Goal: Transaction & Acquisition: Purchase product/service

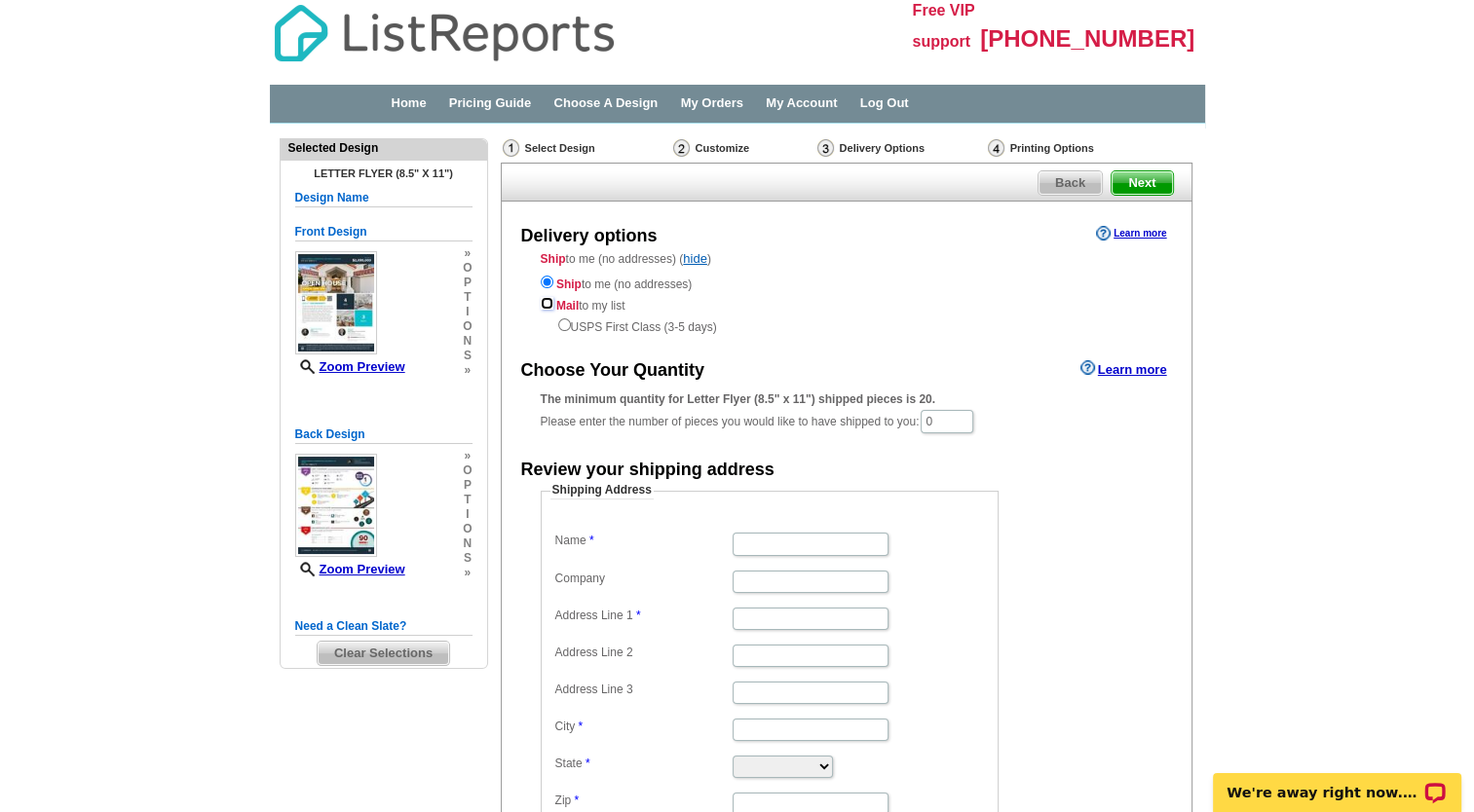
click at [544, 303] on input "radio" at bounding box center [547, 303] width 13 height 13
radio input "true"
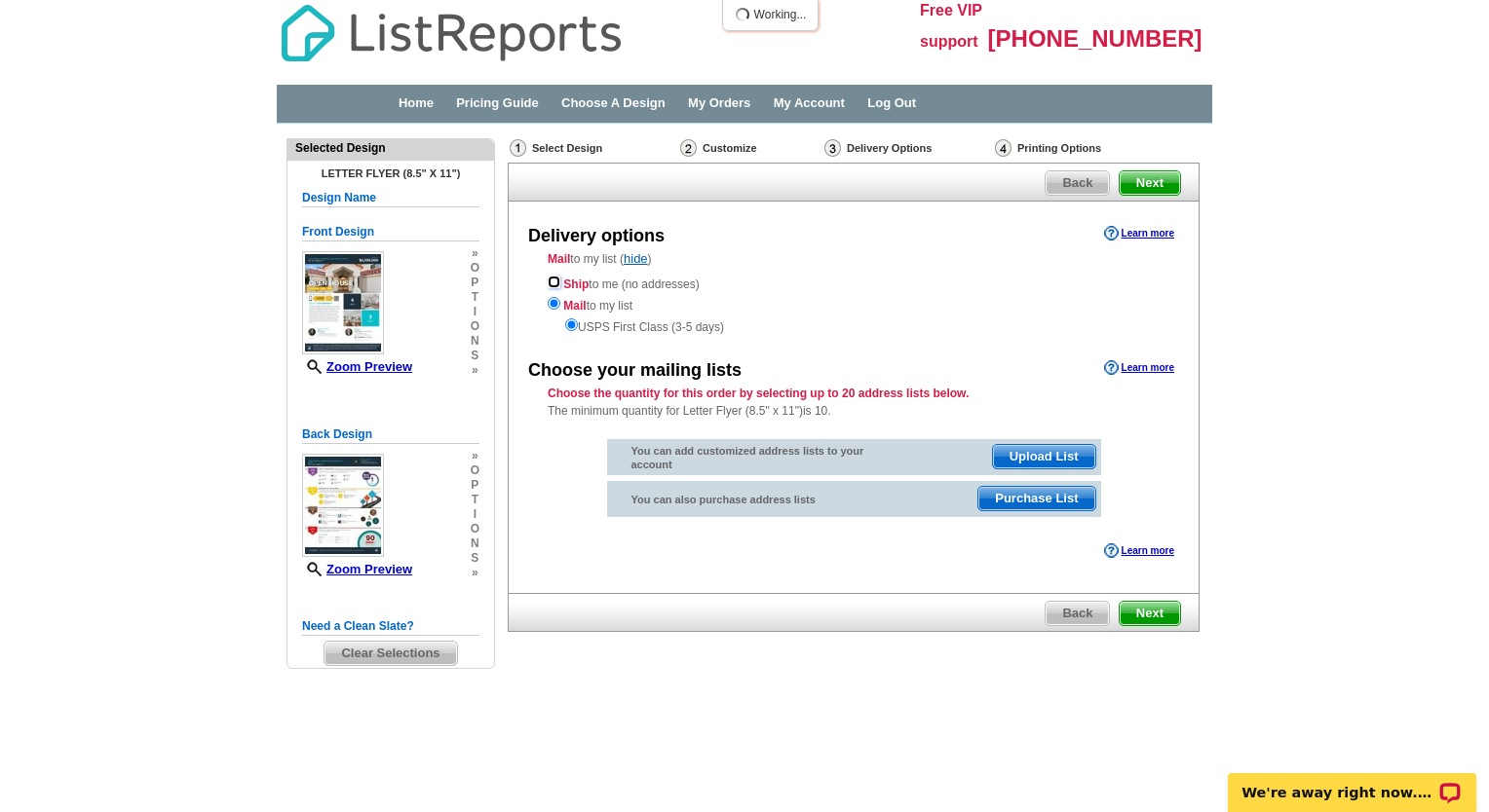
click at [548, 279] on input "radio" at bounding box center [554, 281] width 13 height 13
radio input "true"
click at [566, 324] on input "radio" at bounding box center [571, 324] width 13 height 13
click at [554, 310] on div "Ship to me (no addresses) Mail to my list USPS First Class (3-5 days)" at bounding box center [854, 303] width 612 height 64
click at [1021, 150] on div "Printing Options" at bounding box center [1079, 148] width 173 height 20
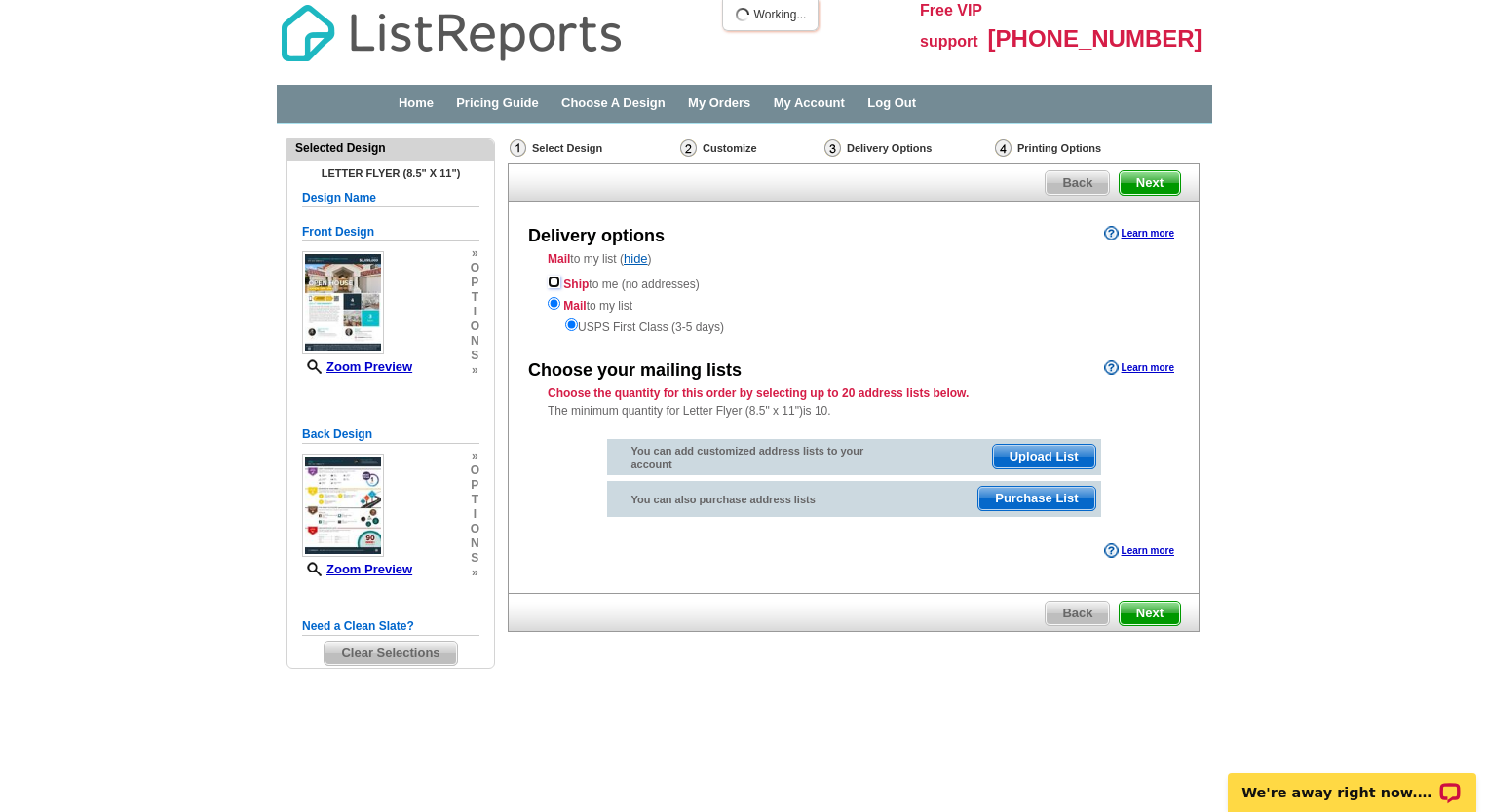
click at [550, 286] on input "radio" at bounding box center [554, 281] width 13 height 13
radio input "true"
click at [568, 330] on input "radio" at bounding box center [571, 324] width 13 height 13
click at [551, 286] on input "radio" at bounding box center [554, 281] width 13 height 13
radio input "true"
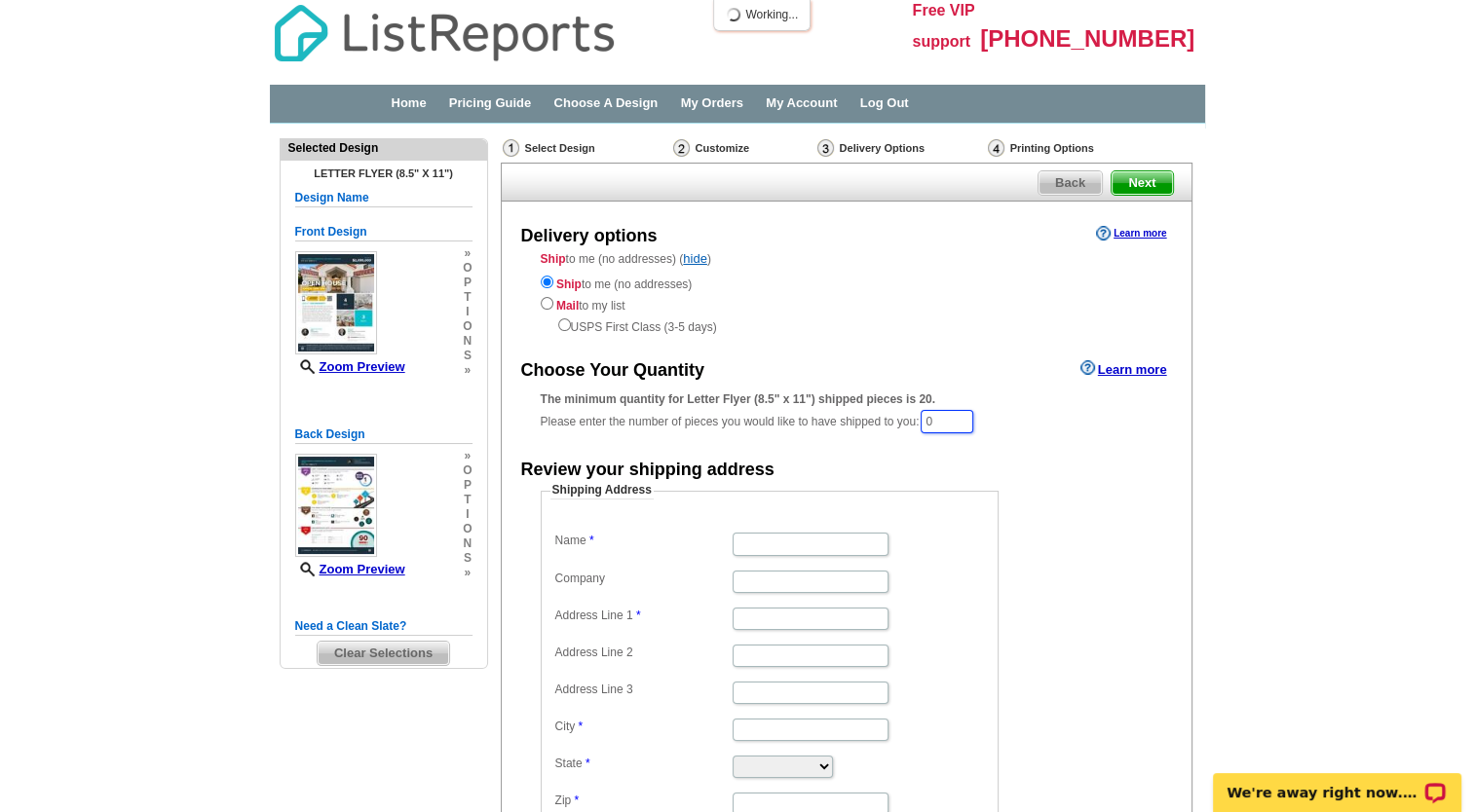
click at [949, 426] on input "0" at bounding box center [946, 422] width 52 height 24
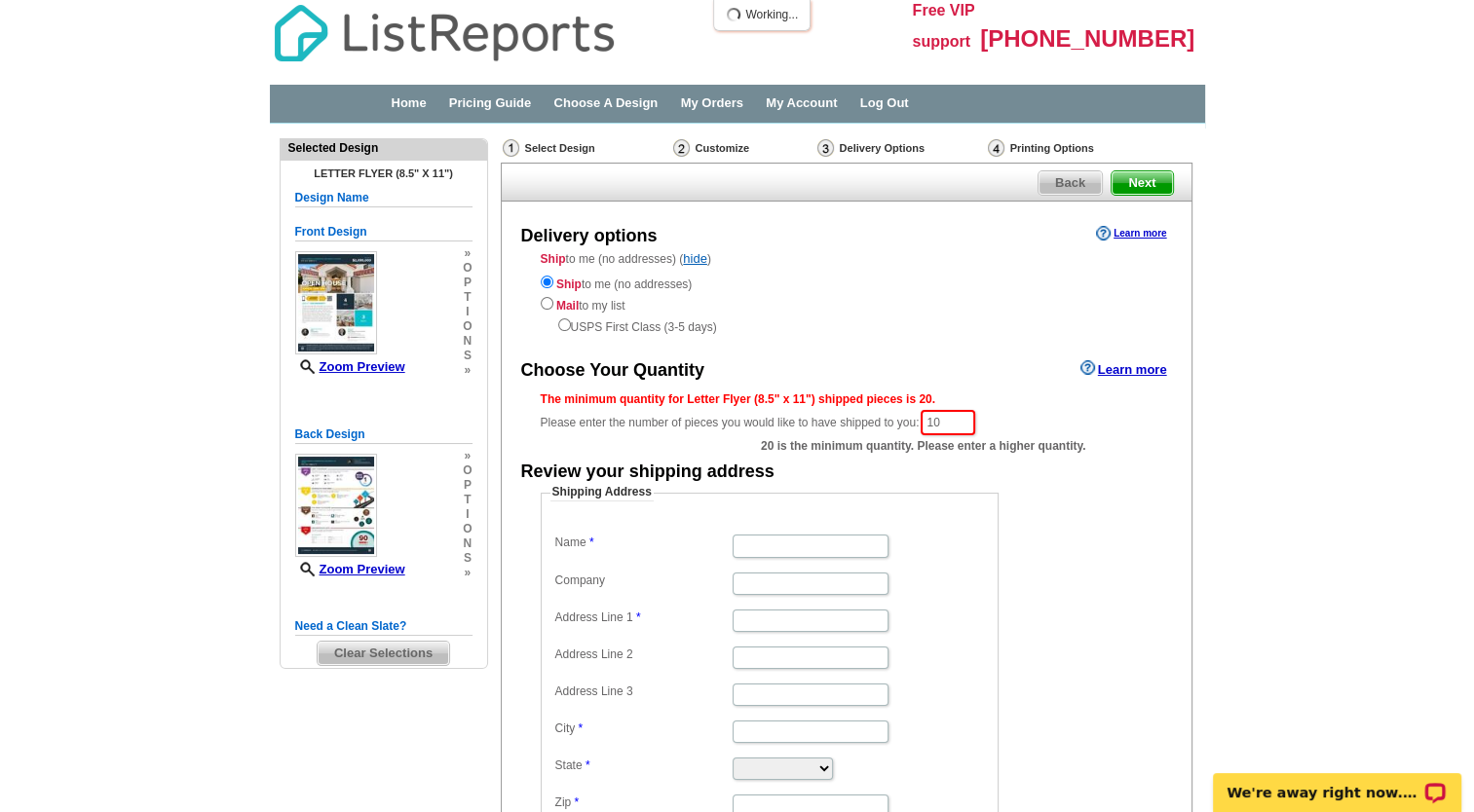
click at [1109, 469] on div "Review your shipping address" at bounding box center [846, 471] width 689 height 29
click at [973, 437] on span "20 is the minimum quantity. Please enter a higher quantity." at bounding box center [923, 446] width 325 height 18
click at [960, 419] on input "10" at bounding box center [947, 423] width 54 height 26
type input "1"
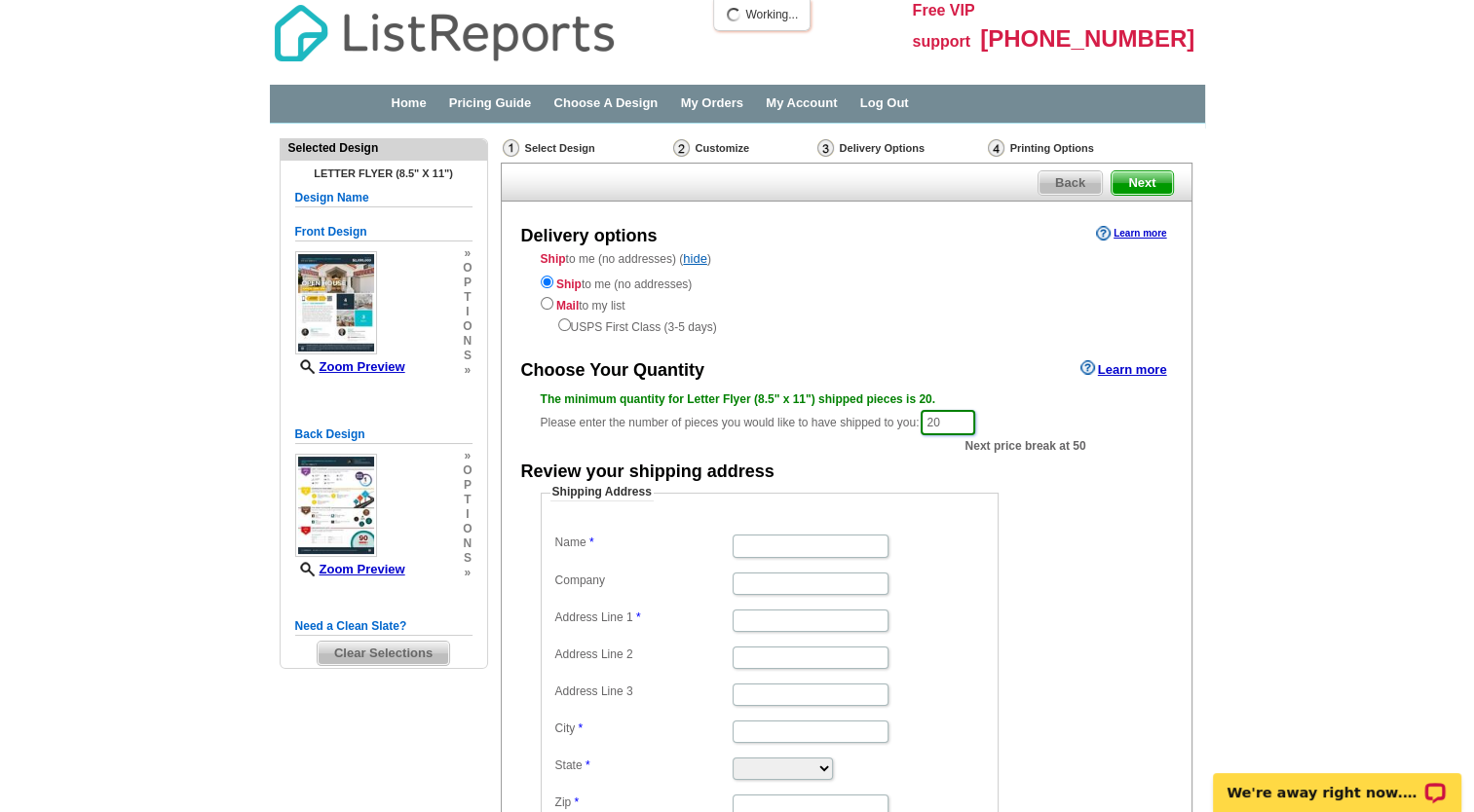
type input "20"
click at [1051, 487] on dd "Shipping Address Name Company Address Line 1 Address Line 2 Address Line 3 City…" at bounding box center [799, 666] width 518 height 364
click at [1130, 235] on link "Learn more" at bounding box center [1130, 234] width 70 height 16
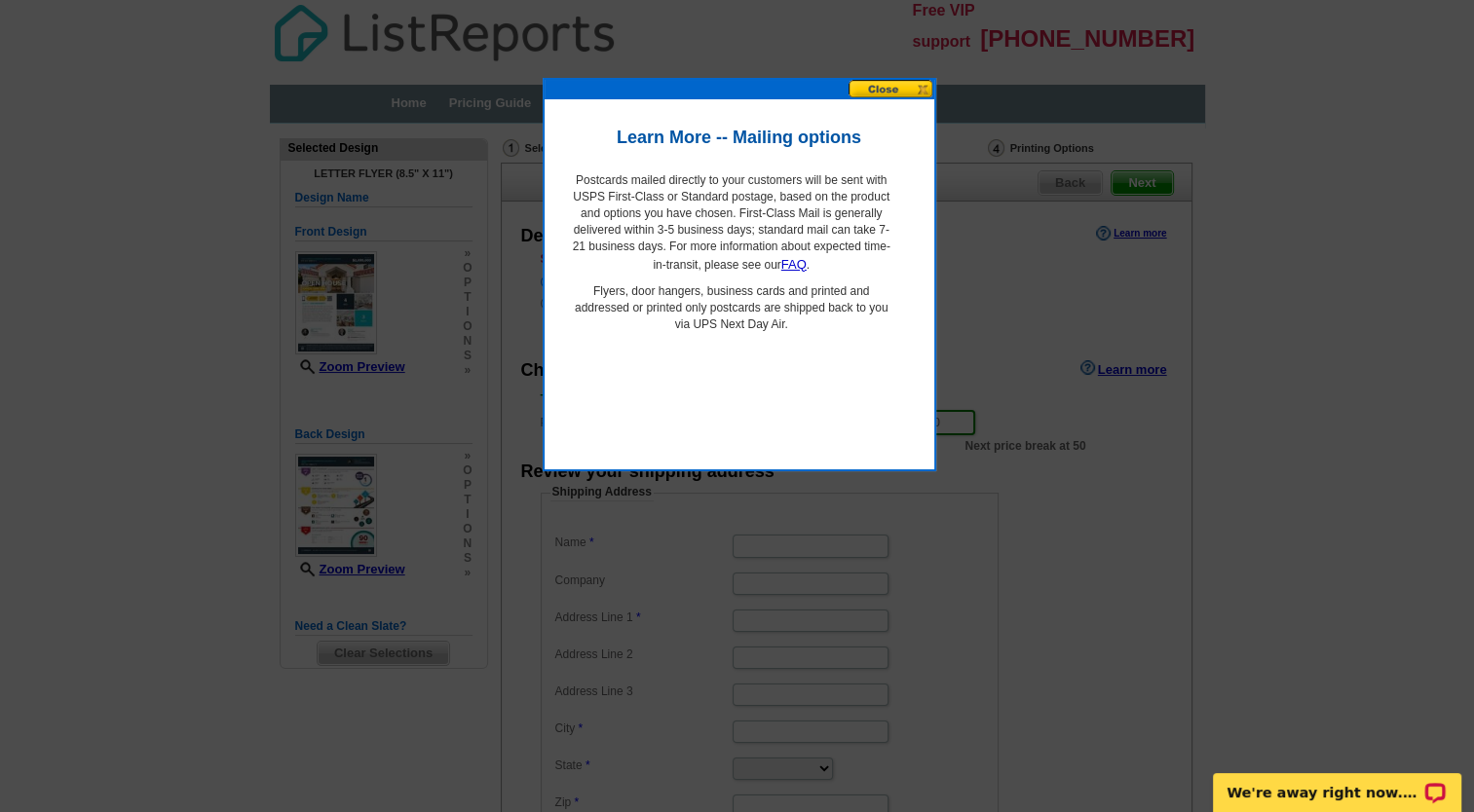
click at [877, 98] on div at bounding box center [739, 89] width 389 height 20
click at [877, 82] on button at bounding box center [891, 88] width 86 height 19
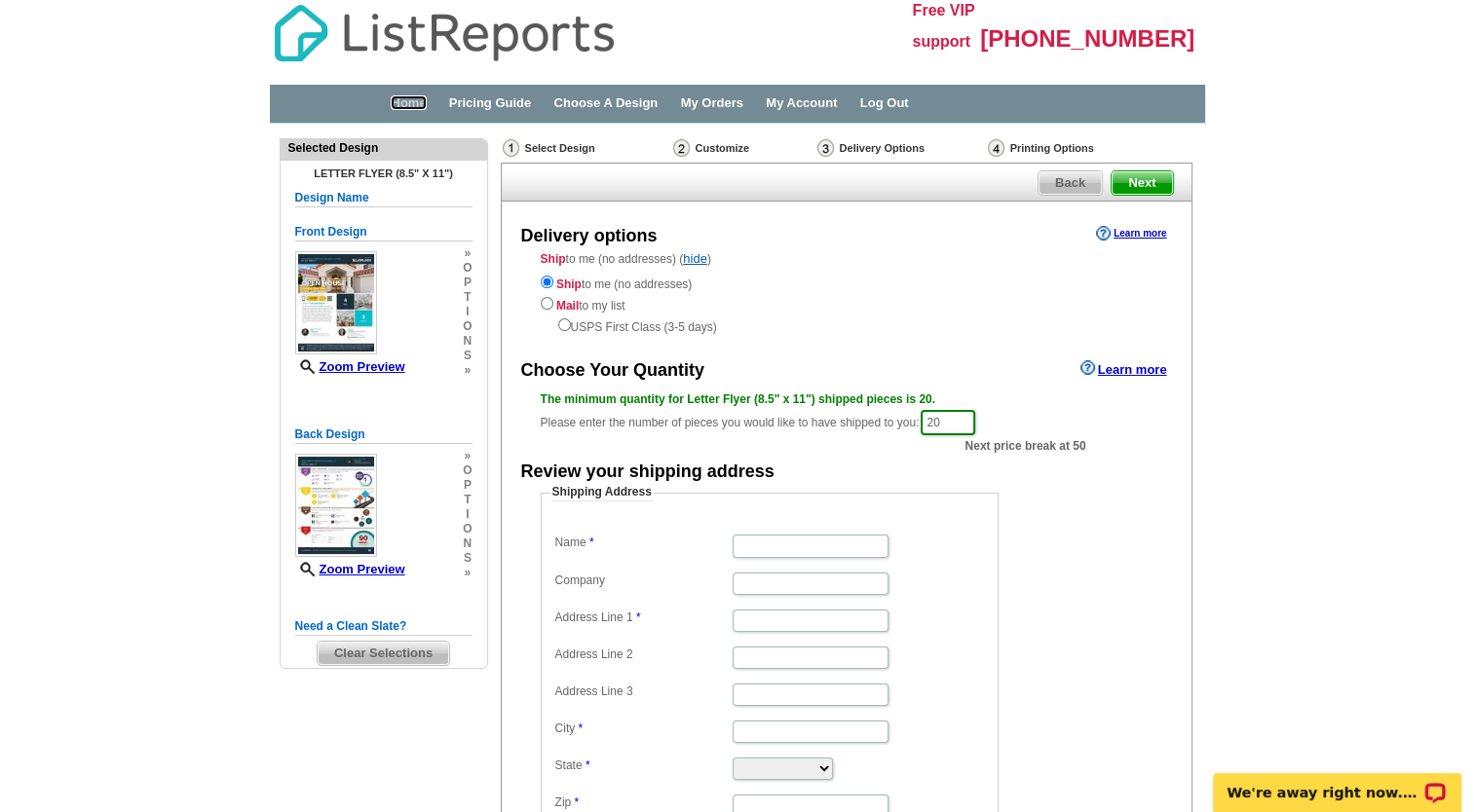
click at [403, 99] on link "Home" at bounding box center [408, 102] width 35 height 15
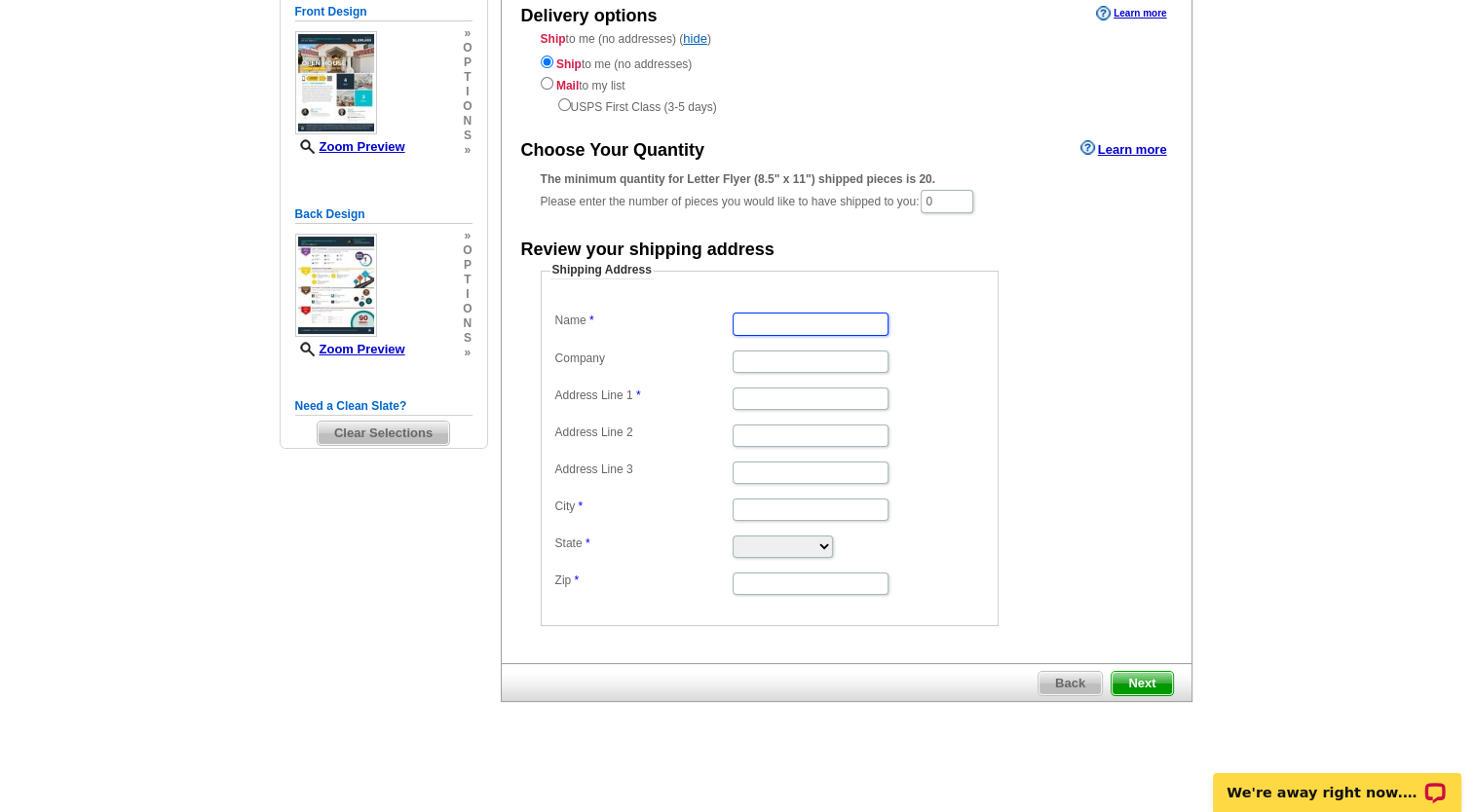
click at [759, 333] on input "Name" at bounding box center [810, 323] width 155 height 23
click at [1178, 302] on div "Shipping Address Name Company Address Line 1 Address Line 2 Address Line 3 City…" at bounding box center [846, 443] width 689 height 364
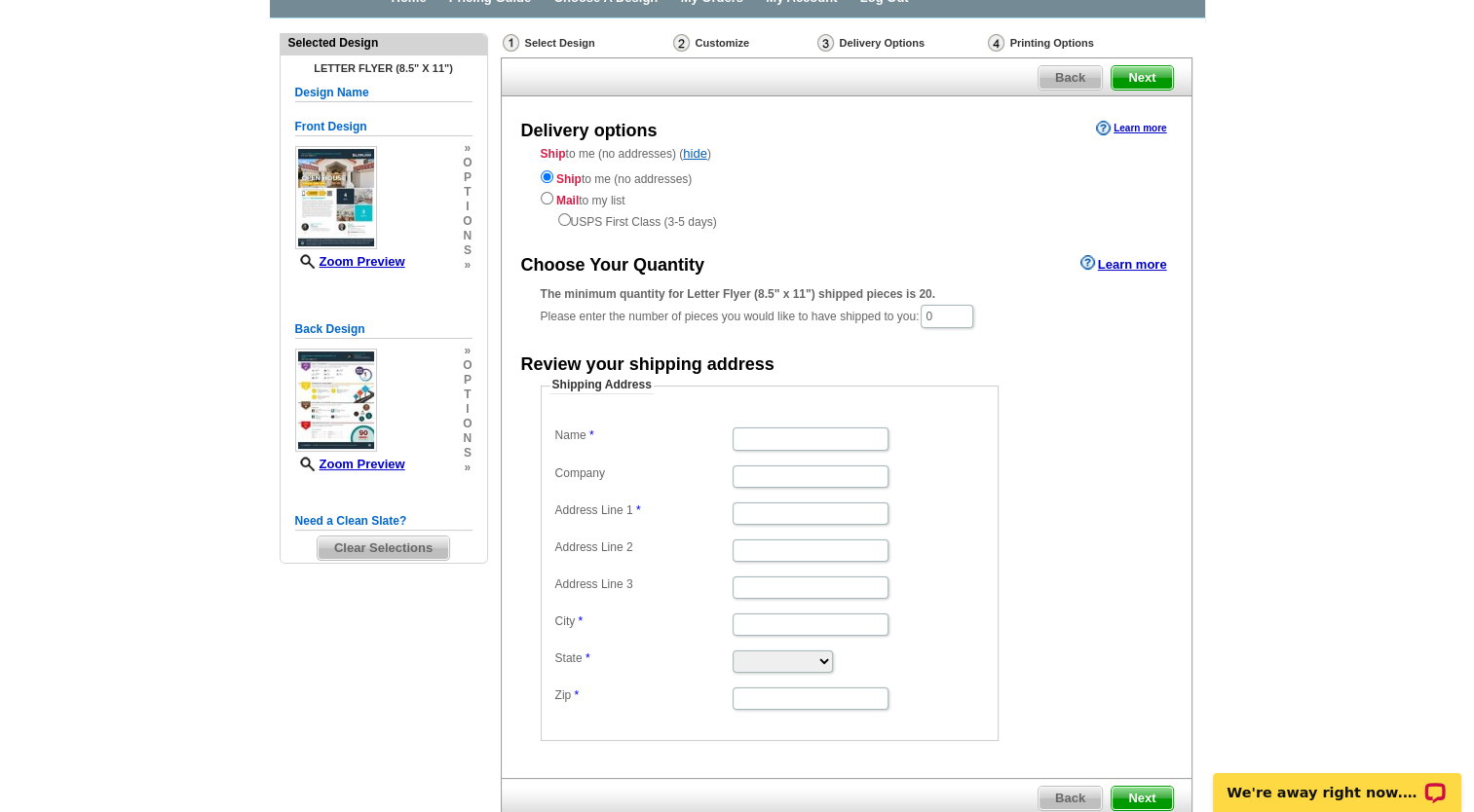
scroll to position [0, 0]
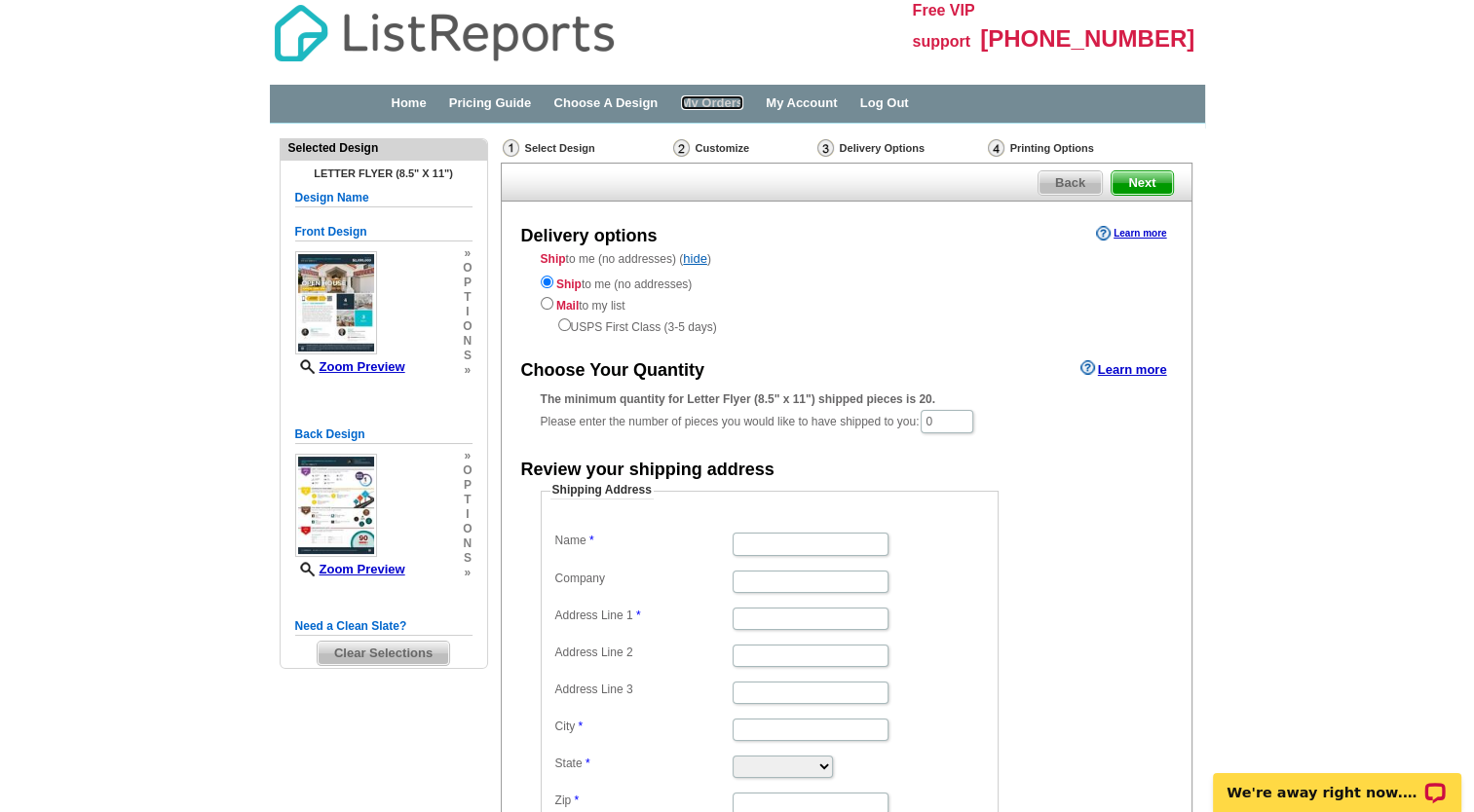
click at [743, 101] on link "My Orders" at bounding box center [711, 102] width 62 height 15
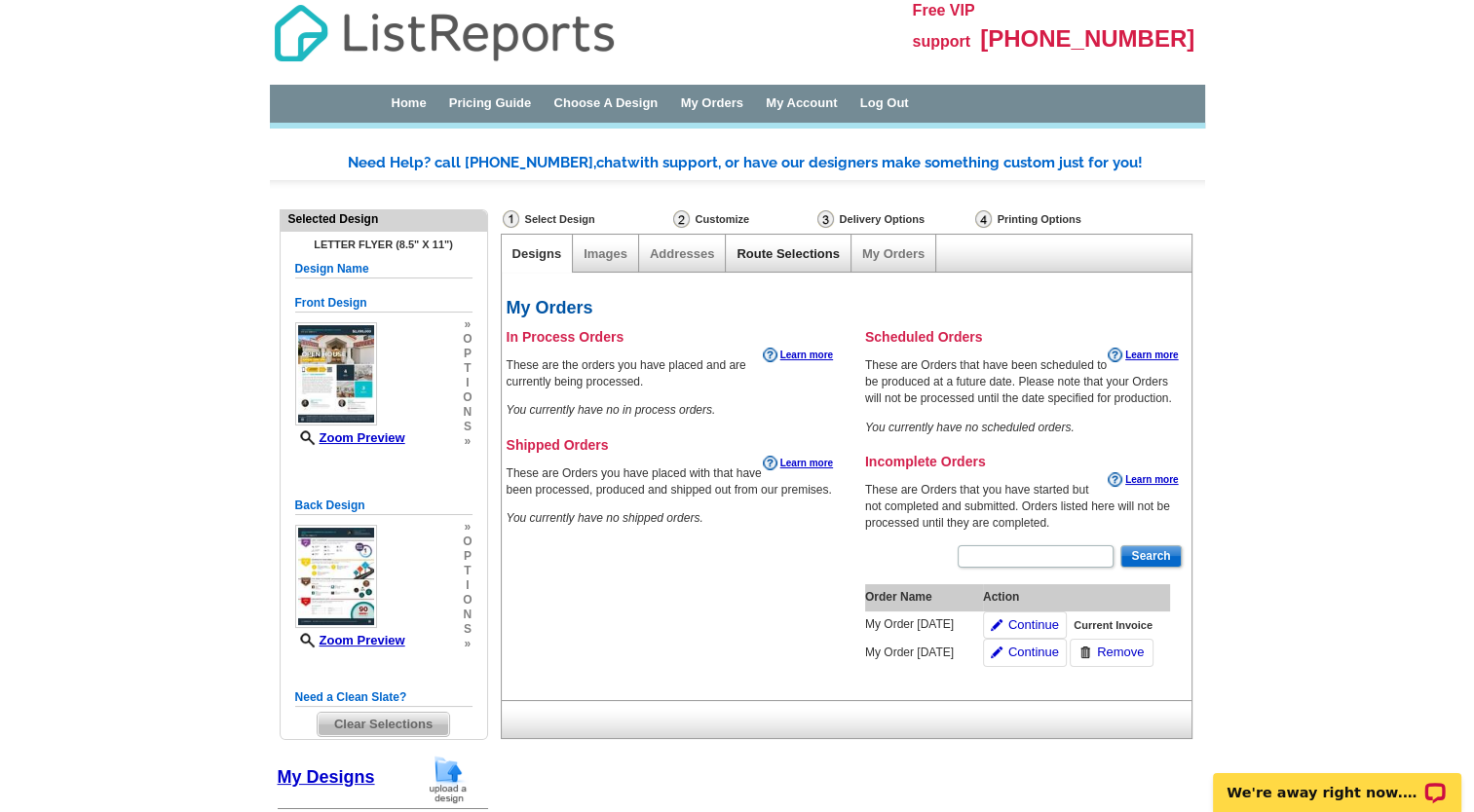
click at [779, 259] on link "Route Selections" at bounding box center [788, 254] width 102 height 15
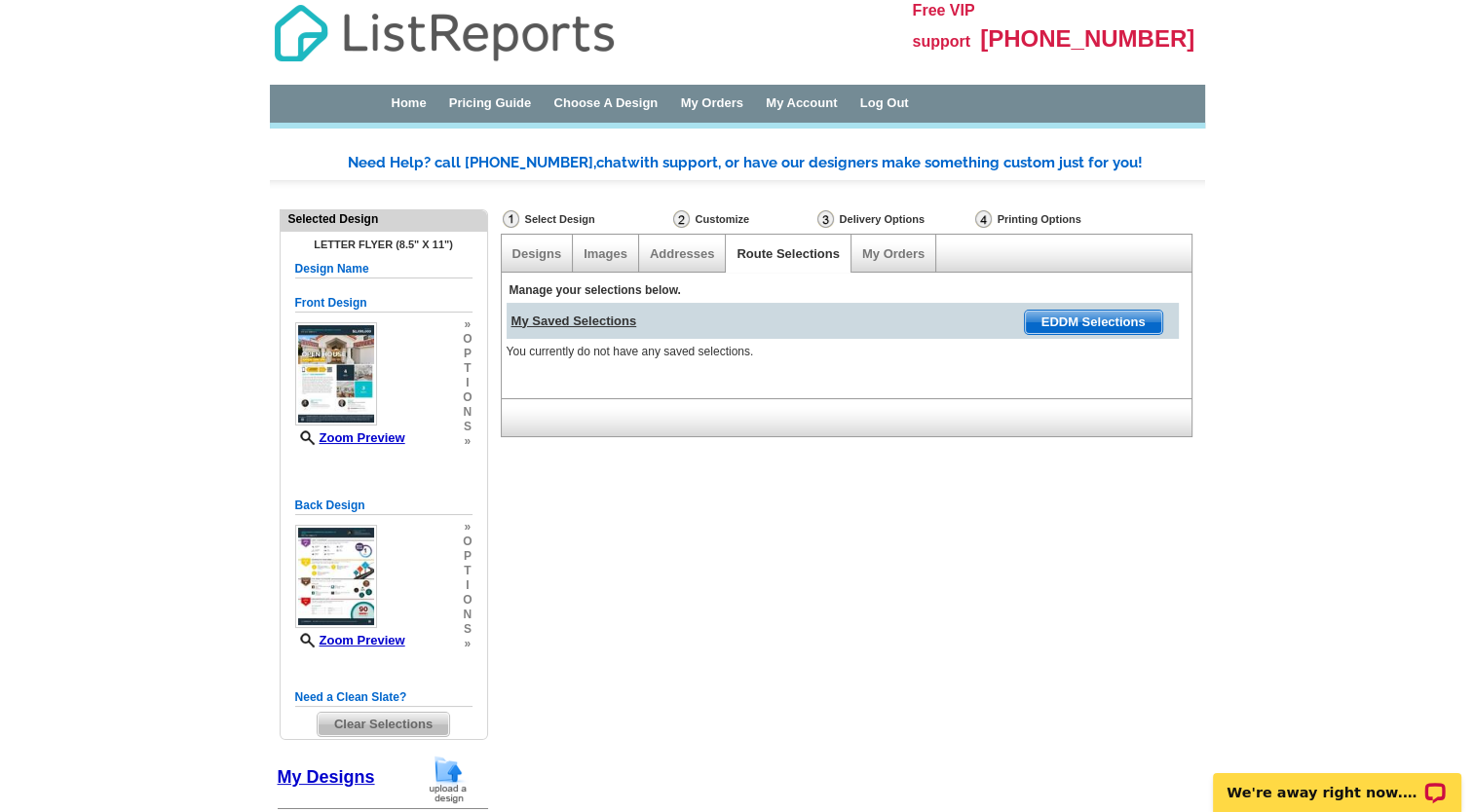
click at [725, 220] on div "Customize" at bounding box center [743, 219] width 145 height 20
click at [888, 225] on div "Delivery Options" at bounding box center [894, 221] width 157 height 25
click at [884, 252] on link "My Orders" at bounding box center [893, 254] width 62 height 15
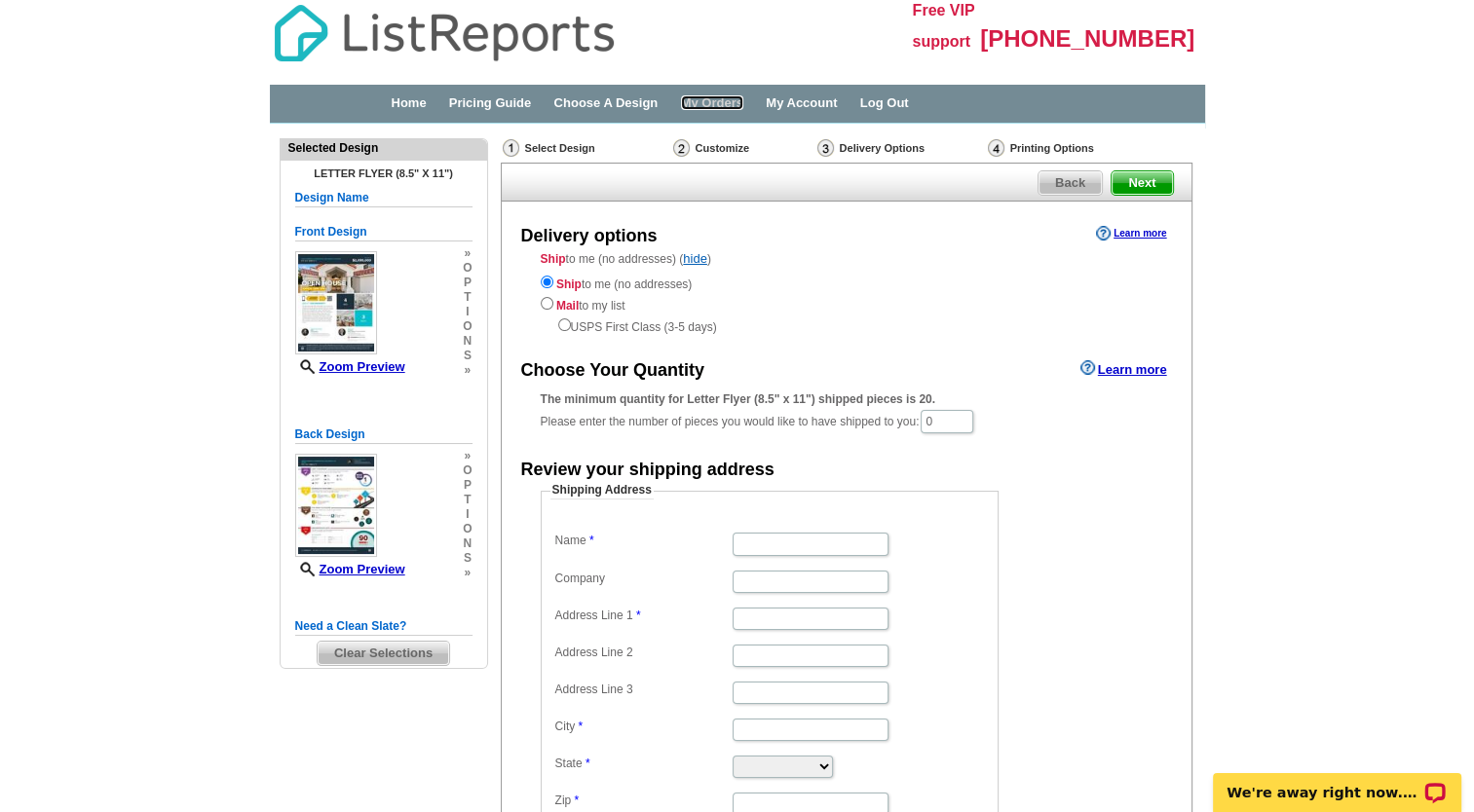
click at [743, 98] on link "My Orders" at bounding box center [711, 102] width 62 height 15
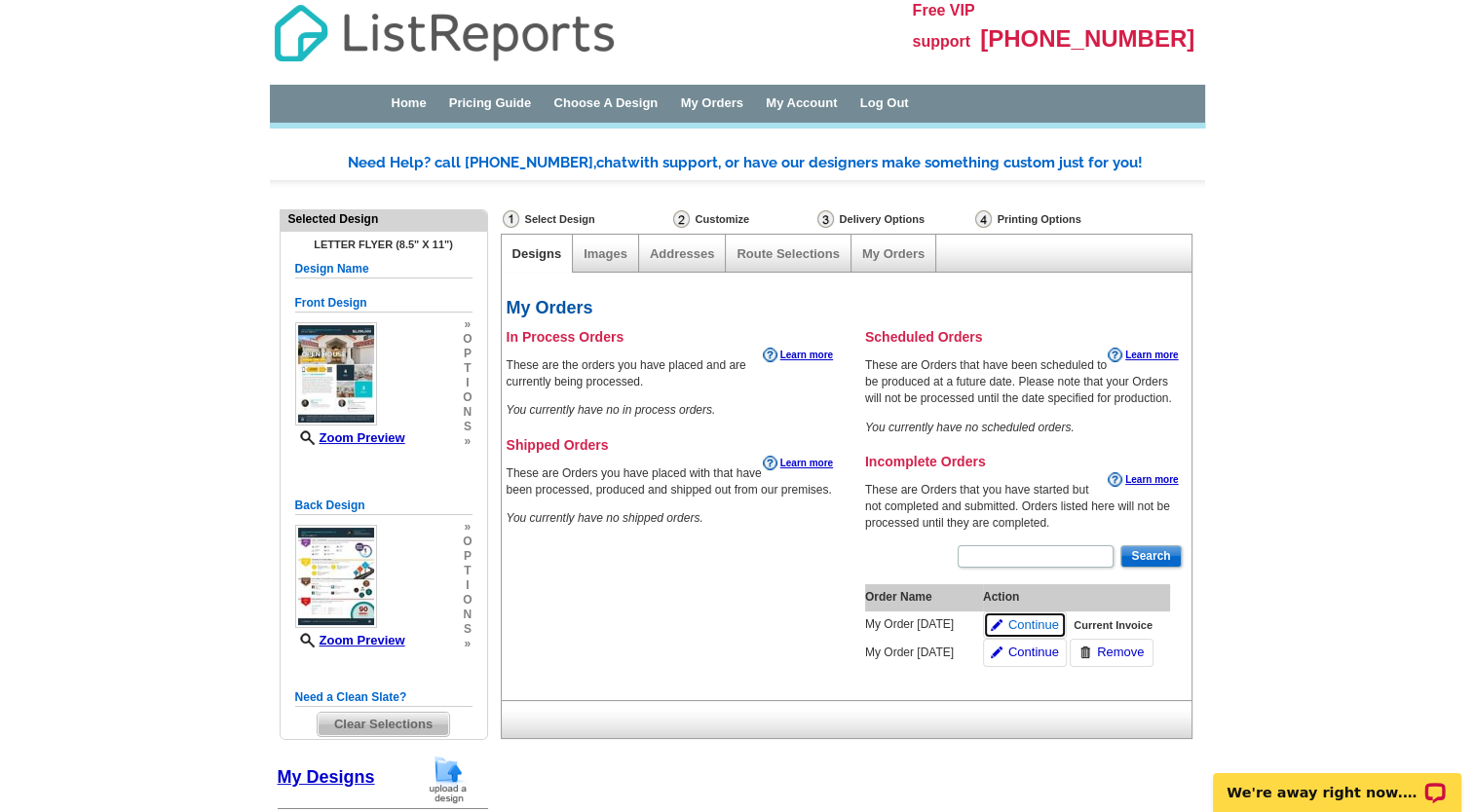
click at [1011, 630] on span "Continue" at bounding box center [1033, 625] width 51 height 19
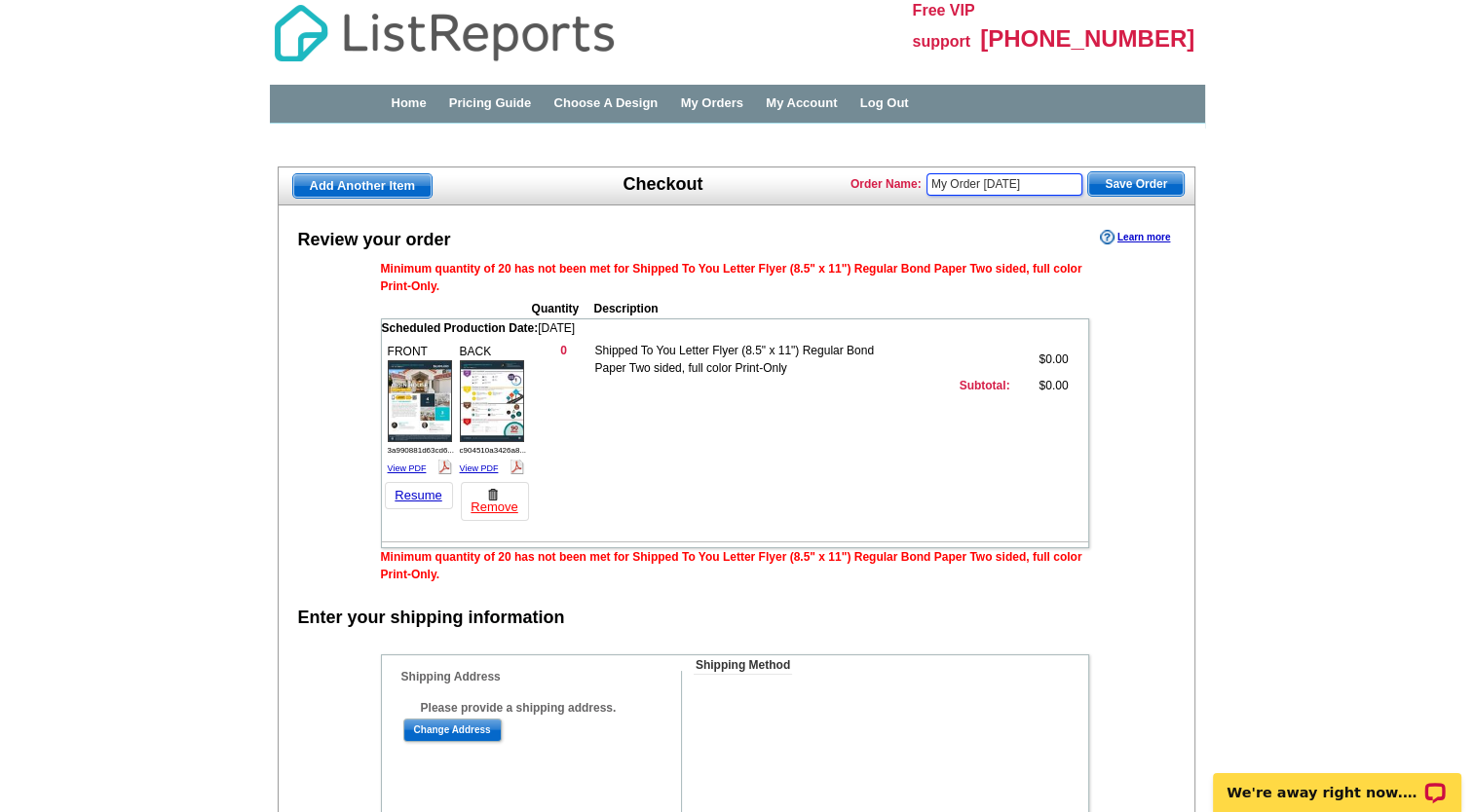
click at [971, 187] on input "My Order [DATE]" at bounding box center [1004, 184] width 155 height 23
click at [411, 111] on div "Home Pricing Guide Choose A Design My Orders My Account Log Out" at bounding box center [775, 103] width 836 height 19
click at [417, 87] on div "Home Pricing Guide Choose A Design My Orders My Account Log Out" at bounding box center [737, 106] width 935 height 44
click at [421, 97] on link "Home" at bounding box center [408, 102] width 35 height 15
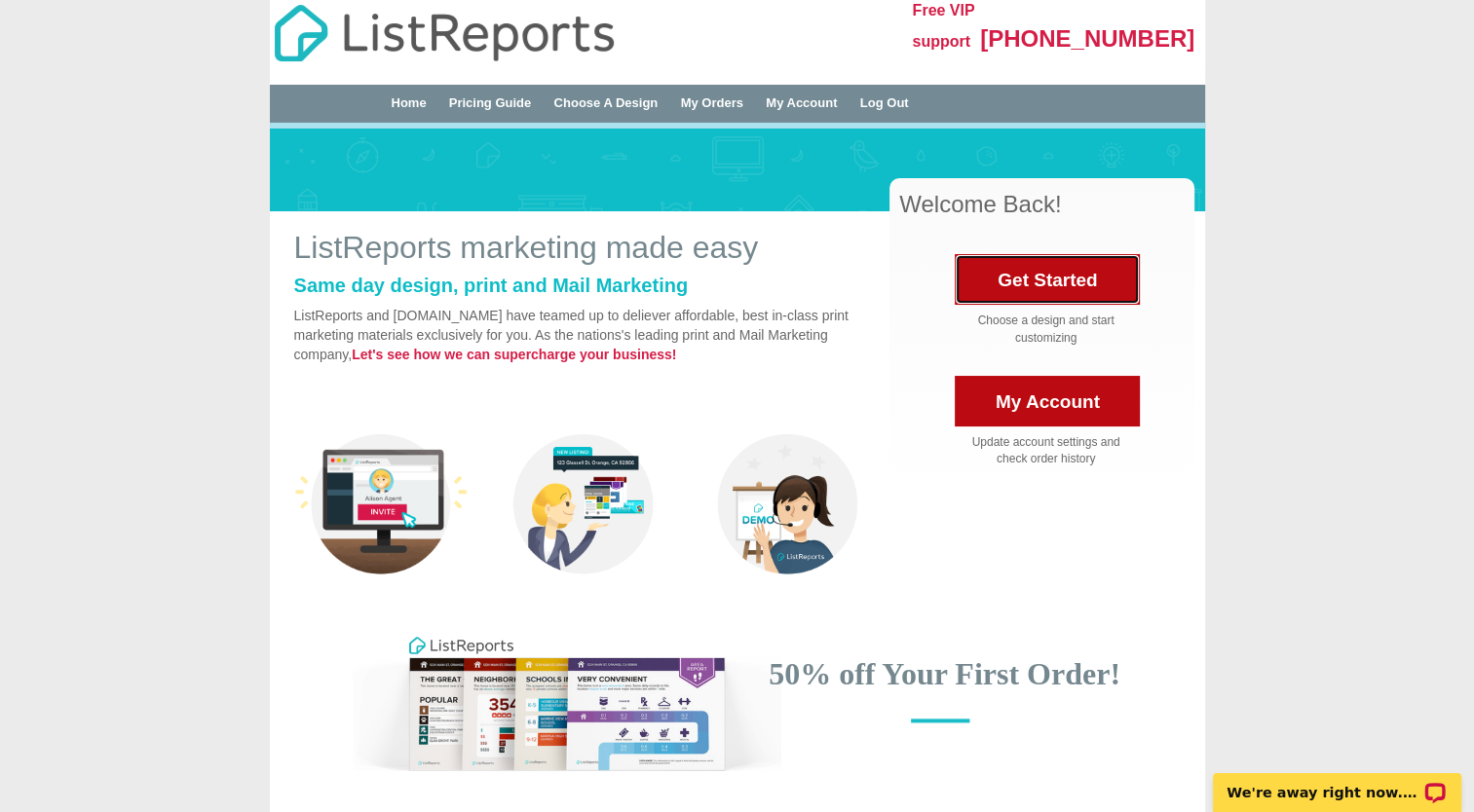
click at [1063, 285] on link "Get Started" at bounding box center [1047, 280] width 185 height 51
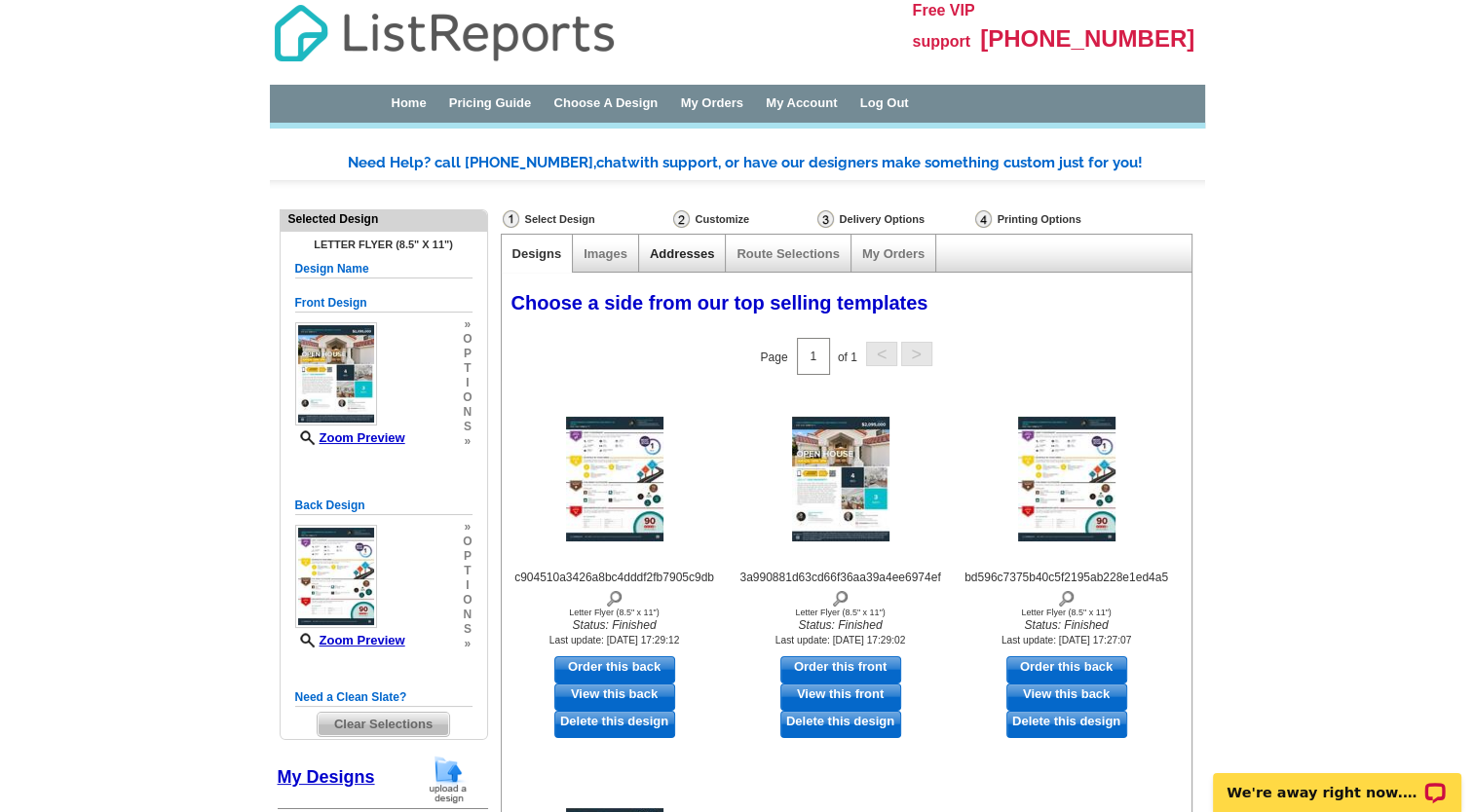
click at [677, 252] on link "Addresses" at bounding box center [681, 254] width 64 height 15
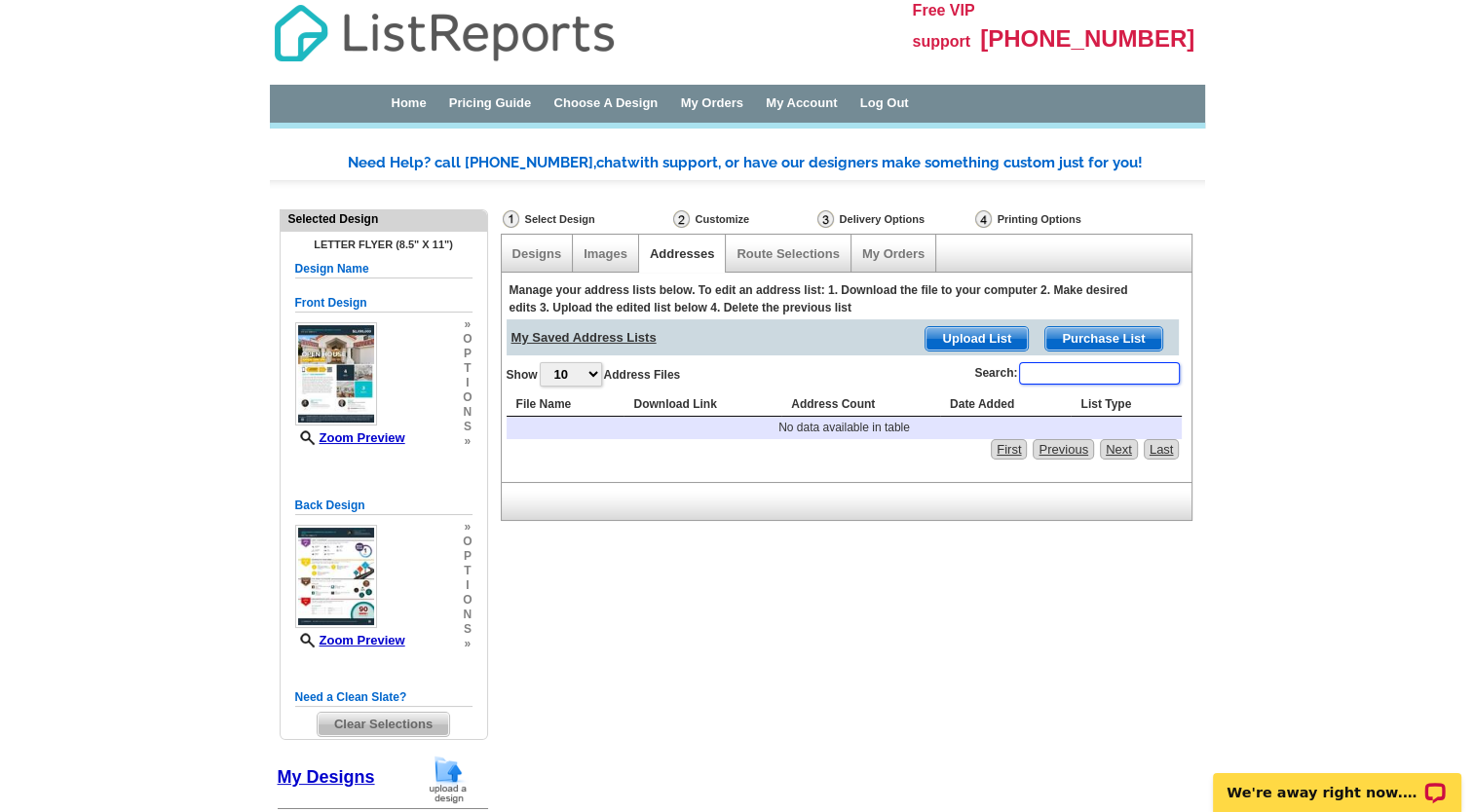
click at [1034, 364] on input "Search:" at bounding box center [1098, 374] width 160 height 23
click at [616, 256] on link "Images" at bounding box center [605, 254] width 44 height 15
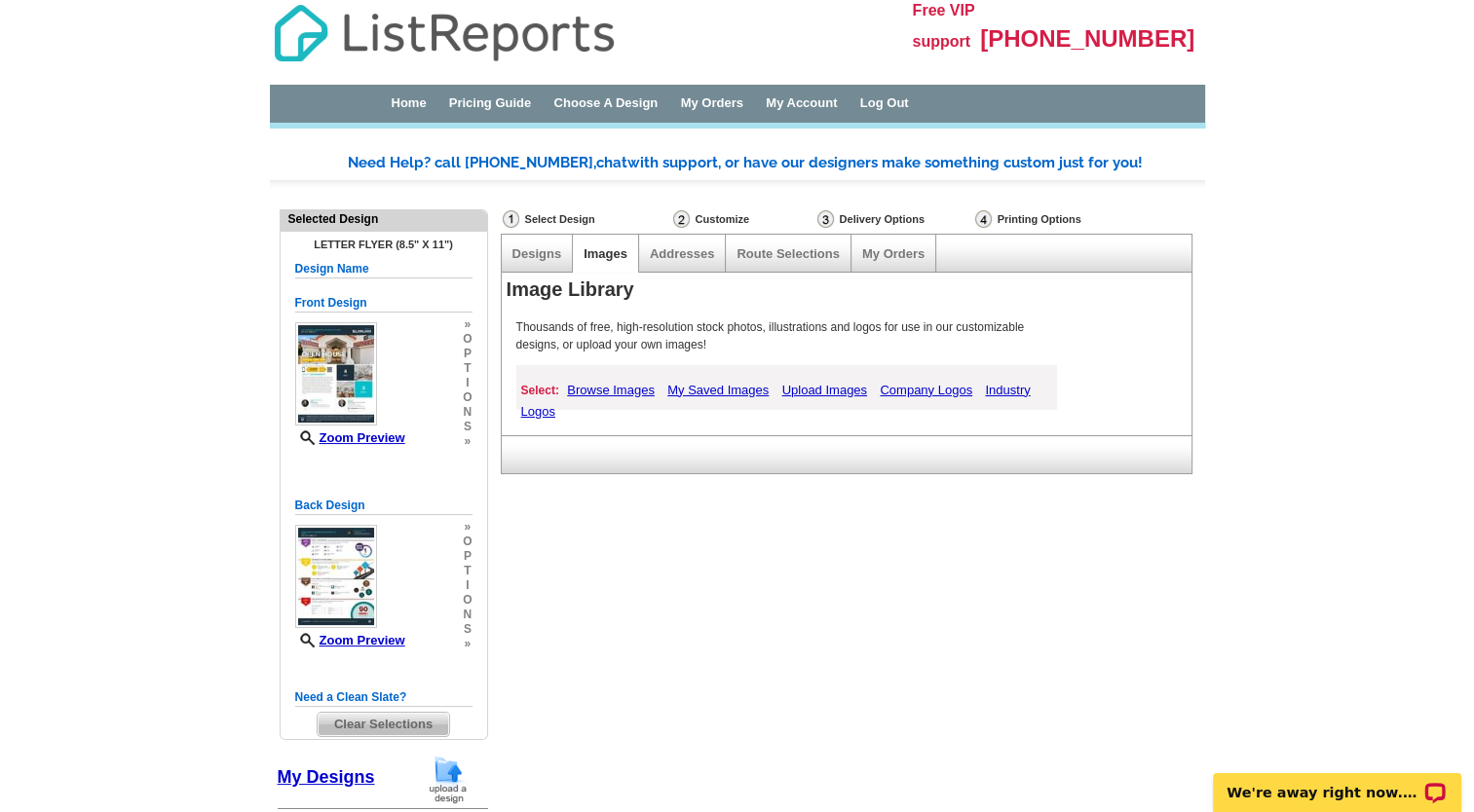
click at [549, 267] on div "Designs Images Addresses Route Selections My Orders Image Library Thousands of …" at bounding box center [845, 354] width 689 height 240
click at [546, 252] on link "Designs" at bounding box center [537, 254] width 50 height 15
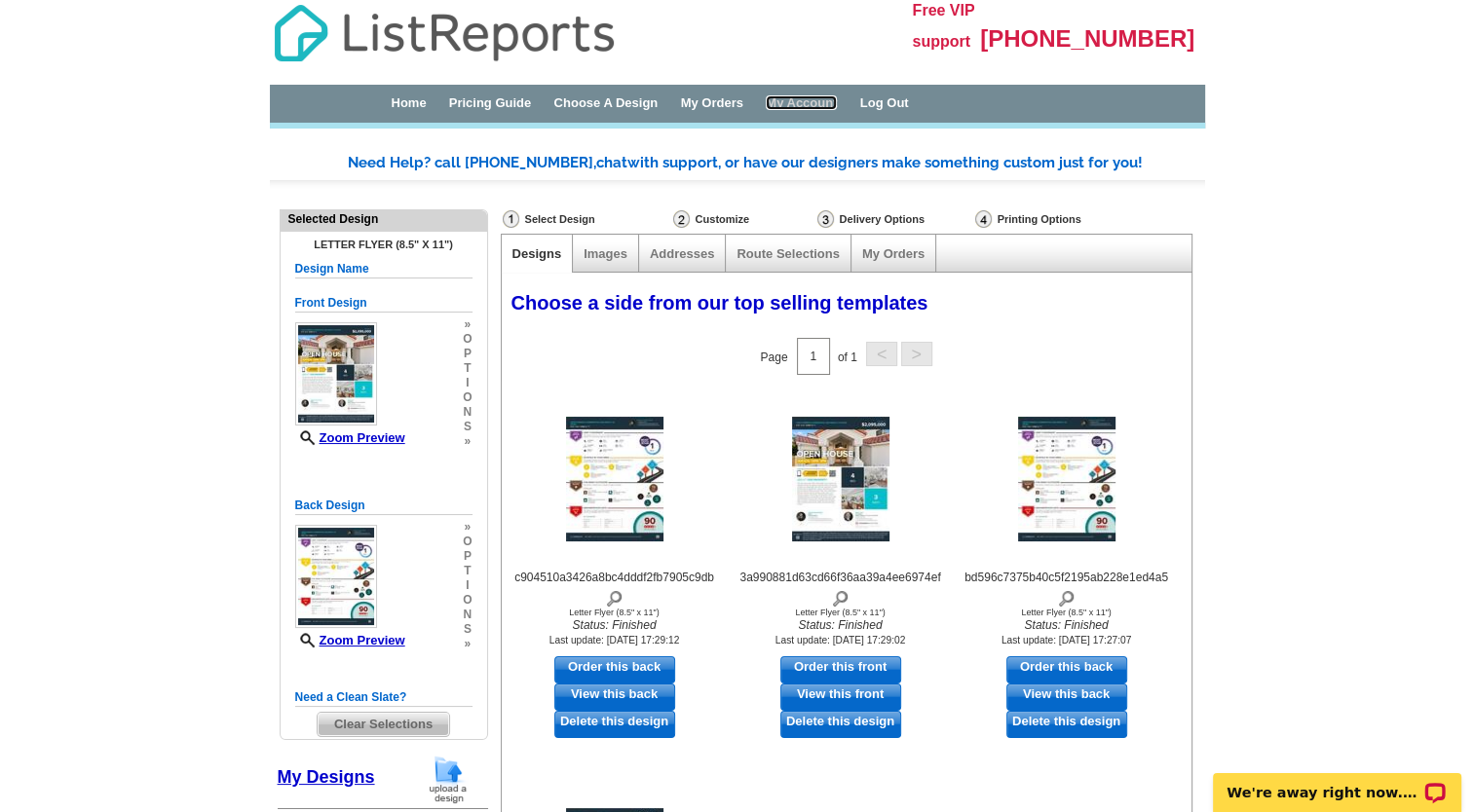
click at [837, 98] on link "My Account" at bounding box center [801, 102] width 71 height 15
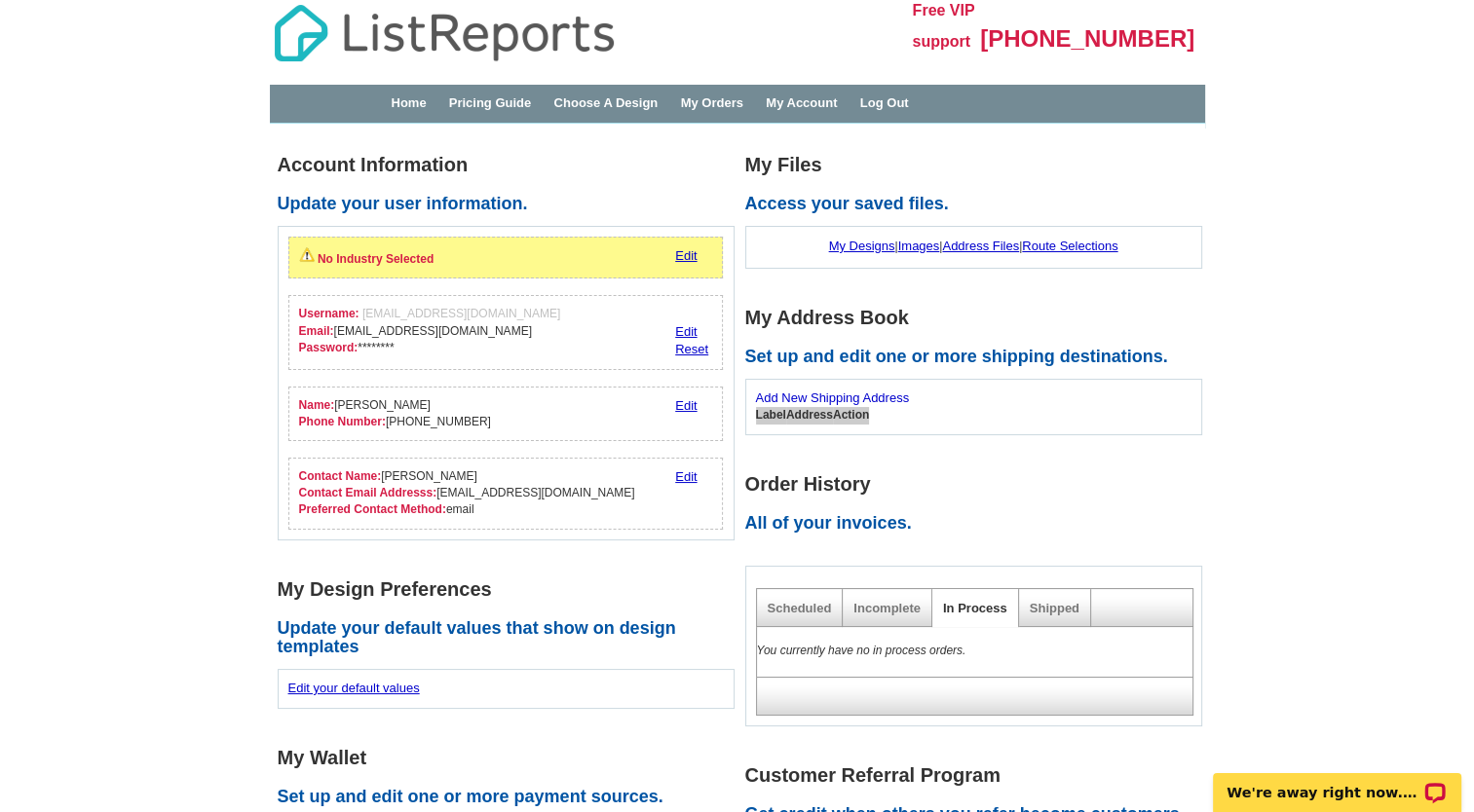
click at [838, 394] on link "Add New Shipping Address" at bounding box center [833, 397] width 154 height 15
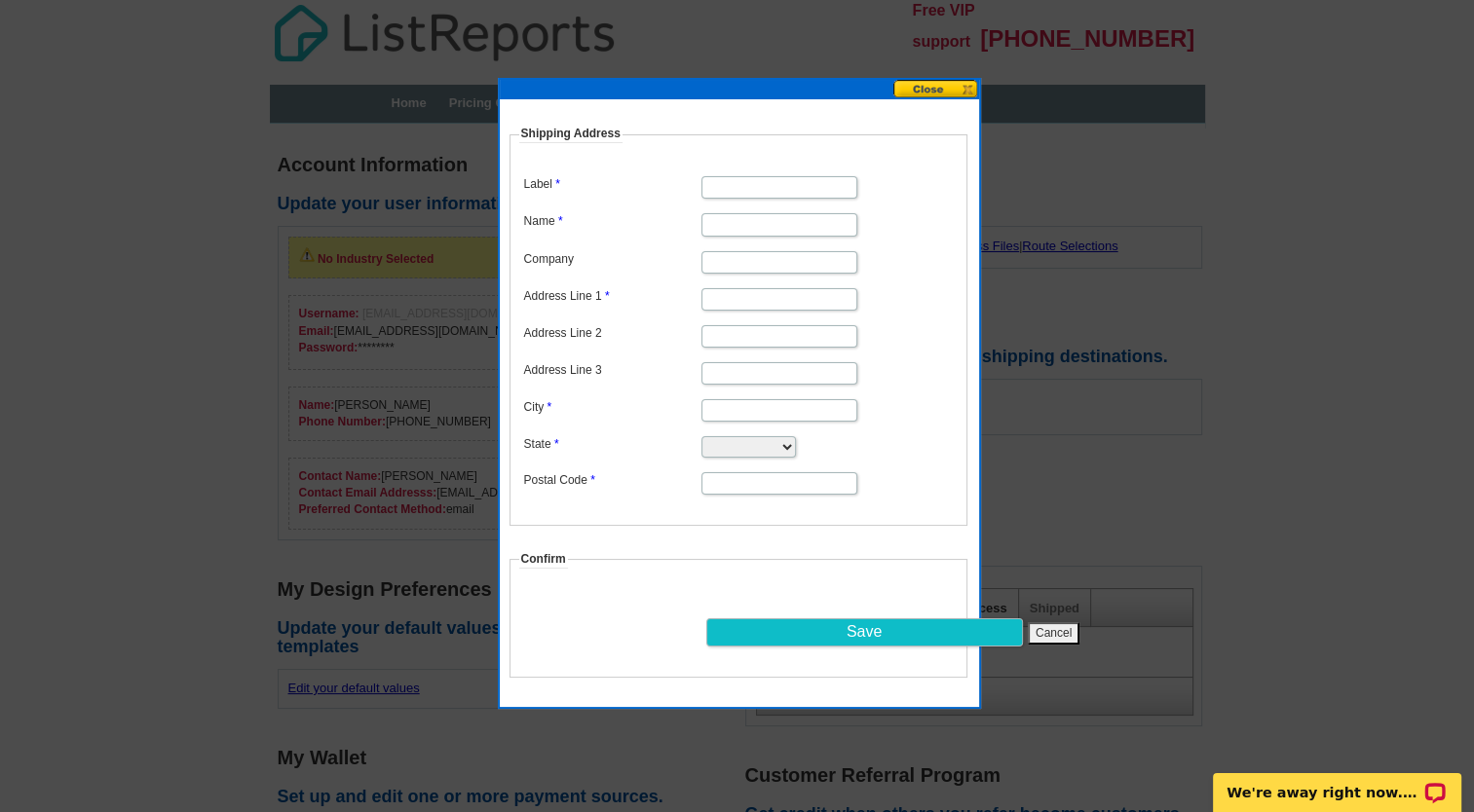
click at [752, 190] on input "Label" at bounding box center [779, 187] width 155 height 23
click at [943, 98] on div at bounding box center [738, 89] width 479 height 20
click at [943, 81] on button at bounding box center [935, 88] width 86 height 19
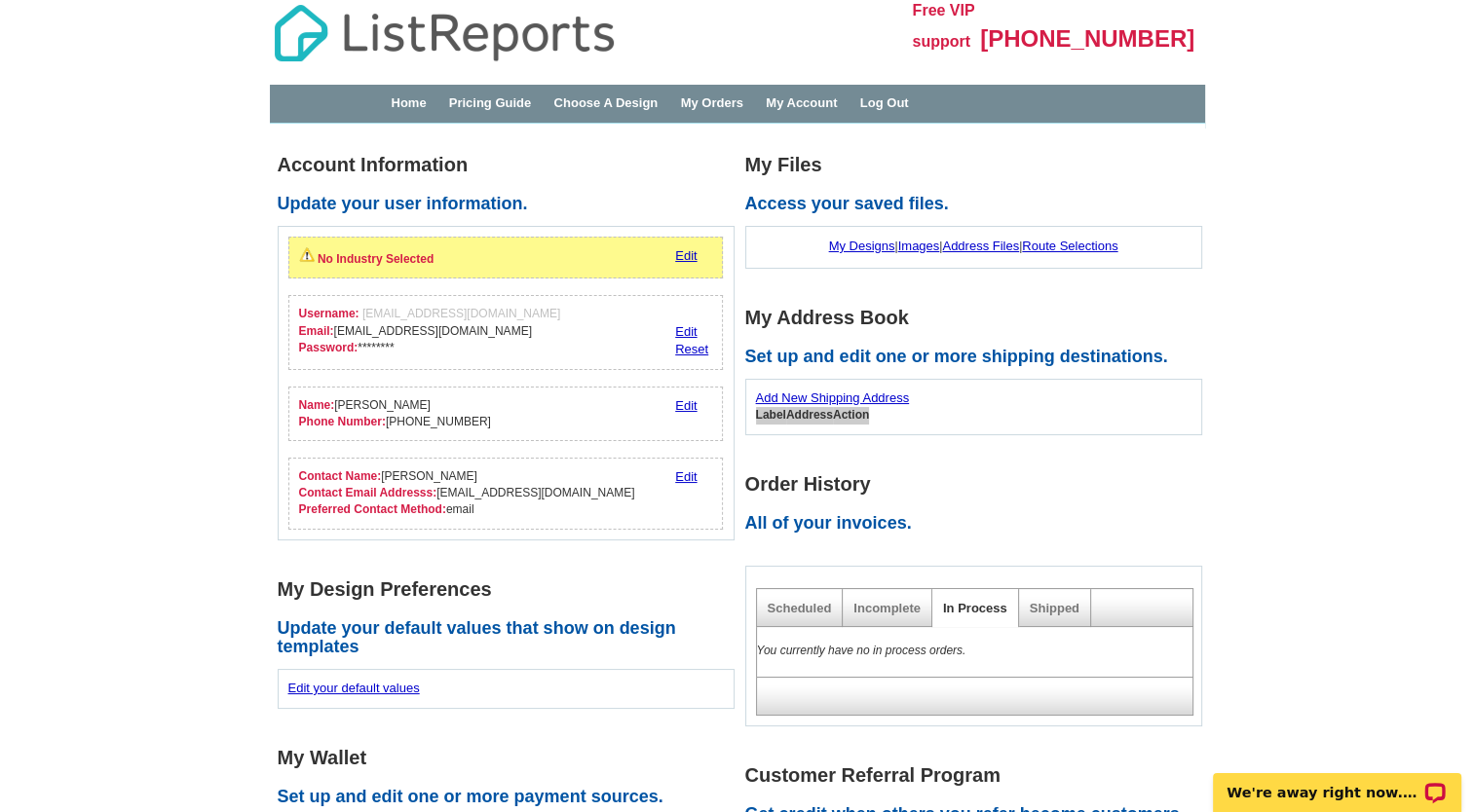
click at [413, 94] on div "Home Pricing Guide Choose A Design My Orders My Account Log Out" at bounding box center [775, 103] width 836 height 19
click at [421, 97] on link "Home" at bounding box center [408, 102] width 35 height 15
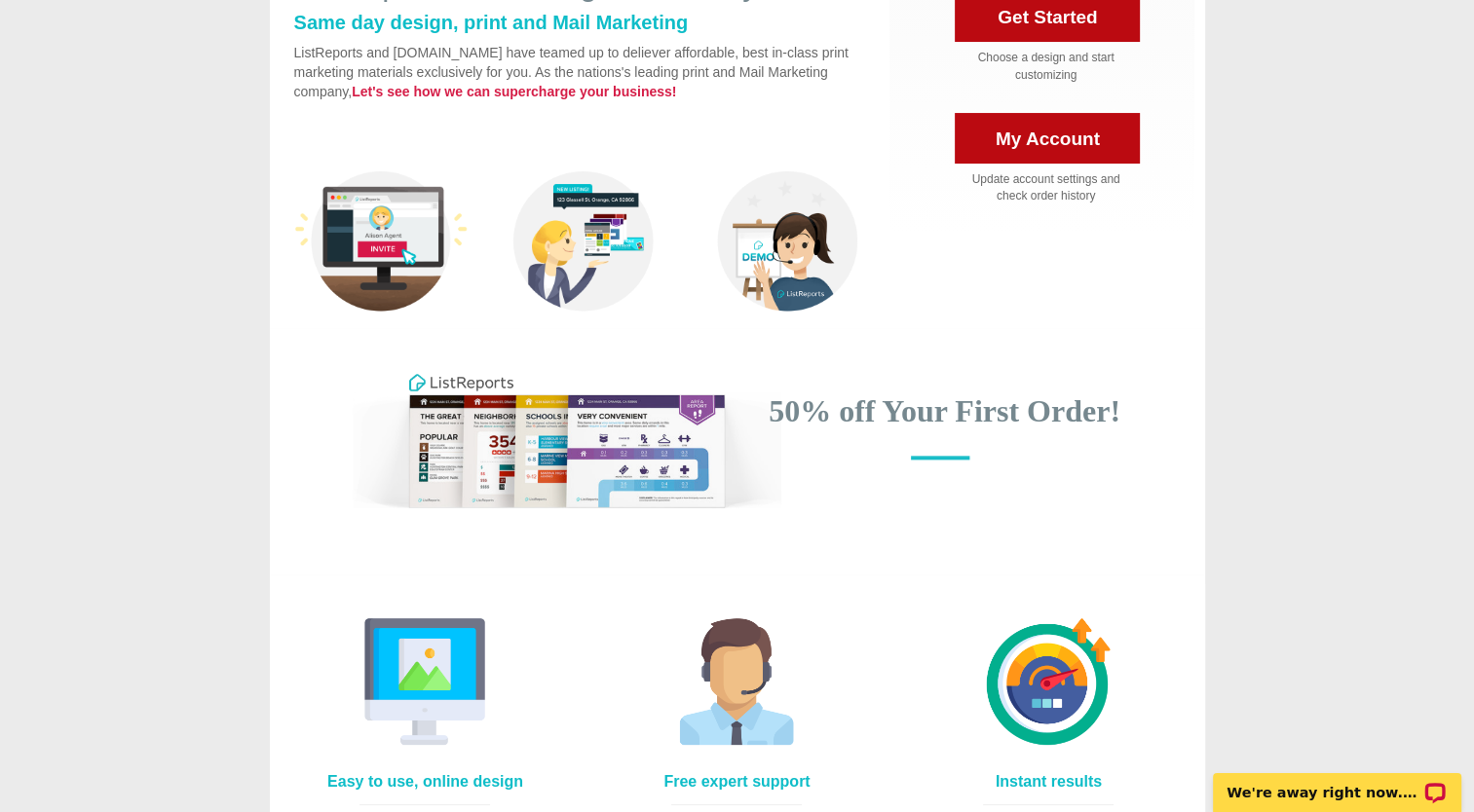
scroll to position [519, 0]
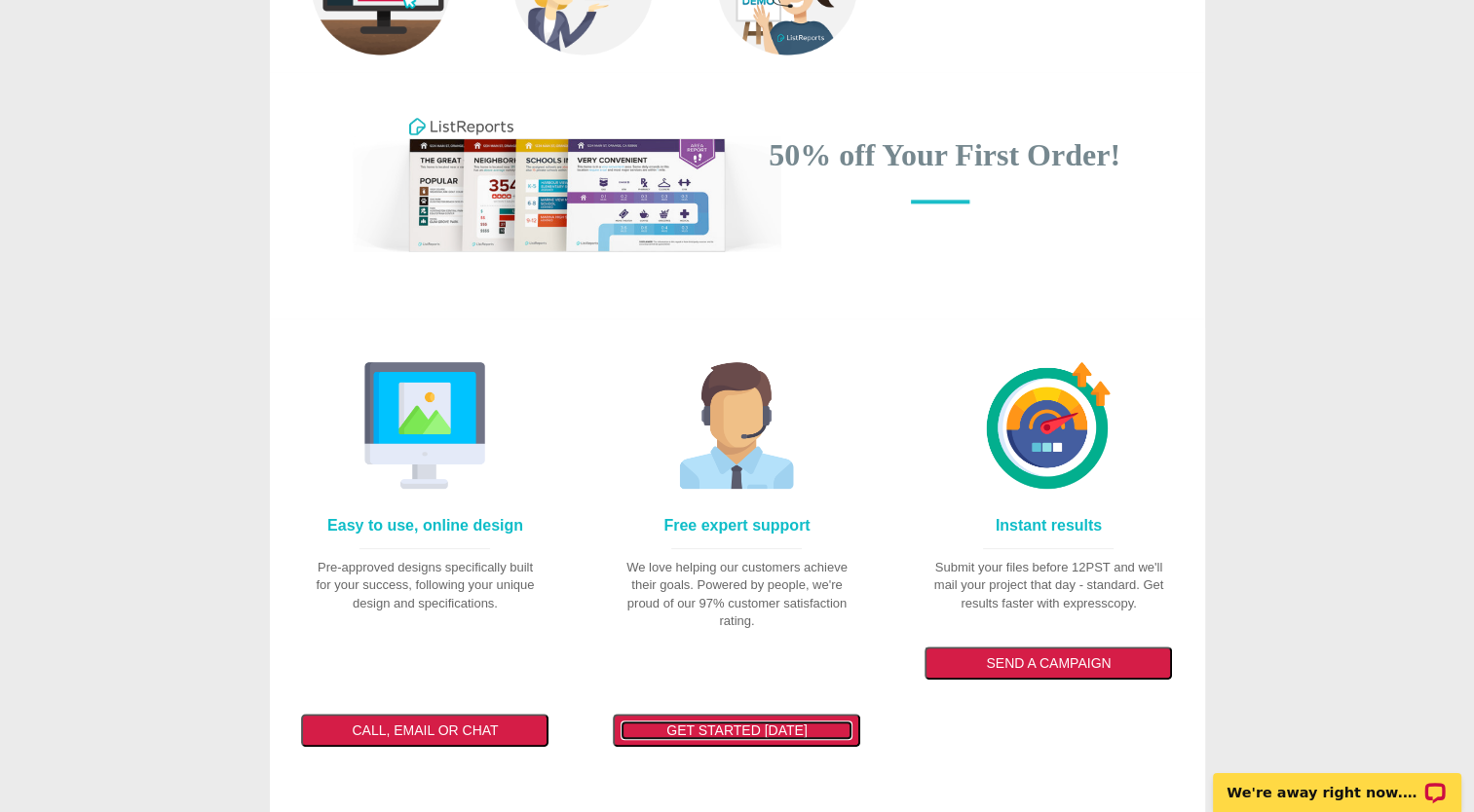
click at [806, 723] on span "Get started today" at bounding box center [737, 730] width 141 height 16
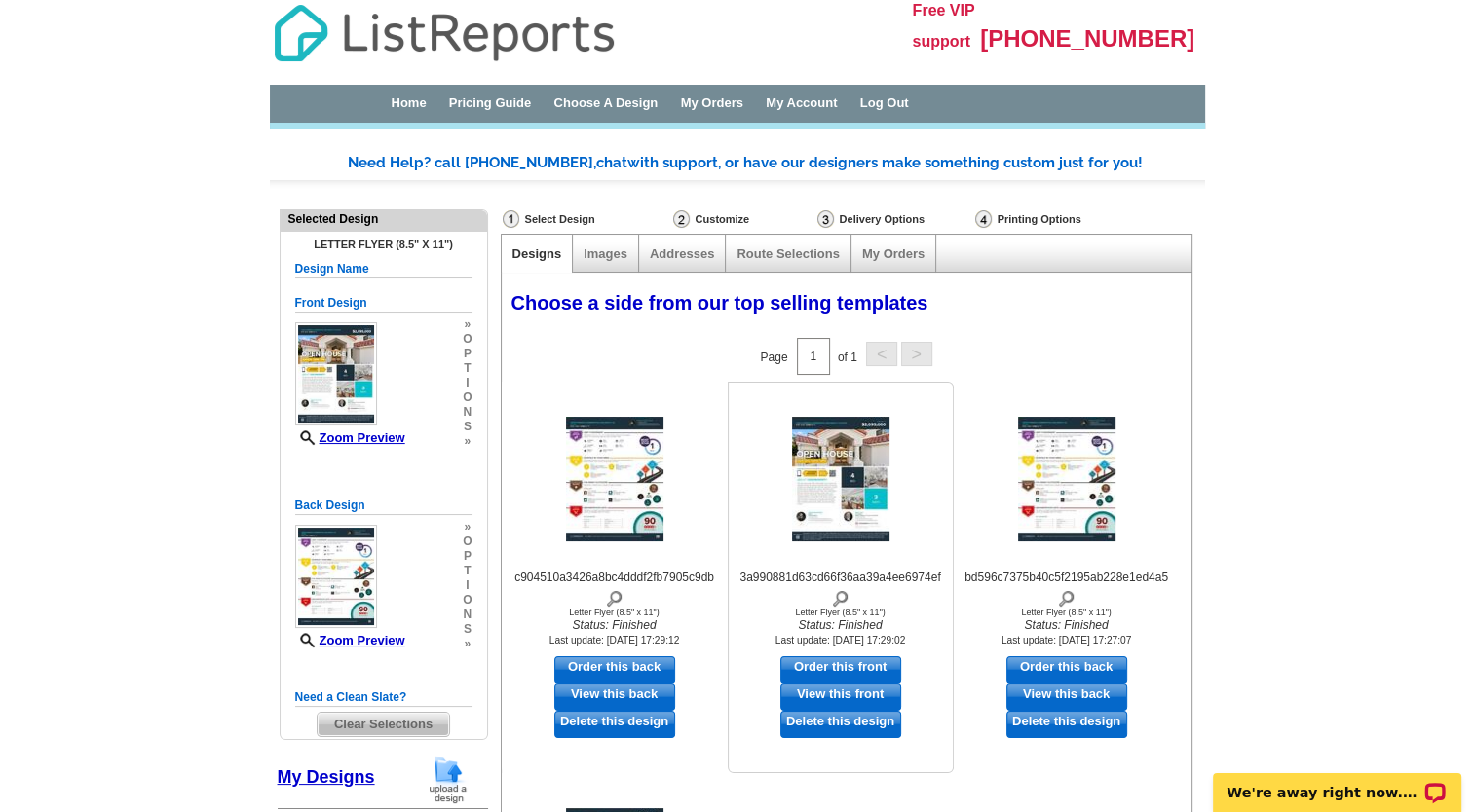
click at [851, 667] on link "Order this front" at bounding box center [840, 670] width 121 height 28
select select "6"
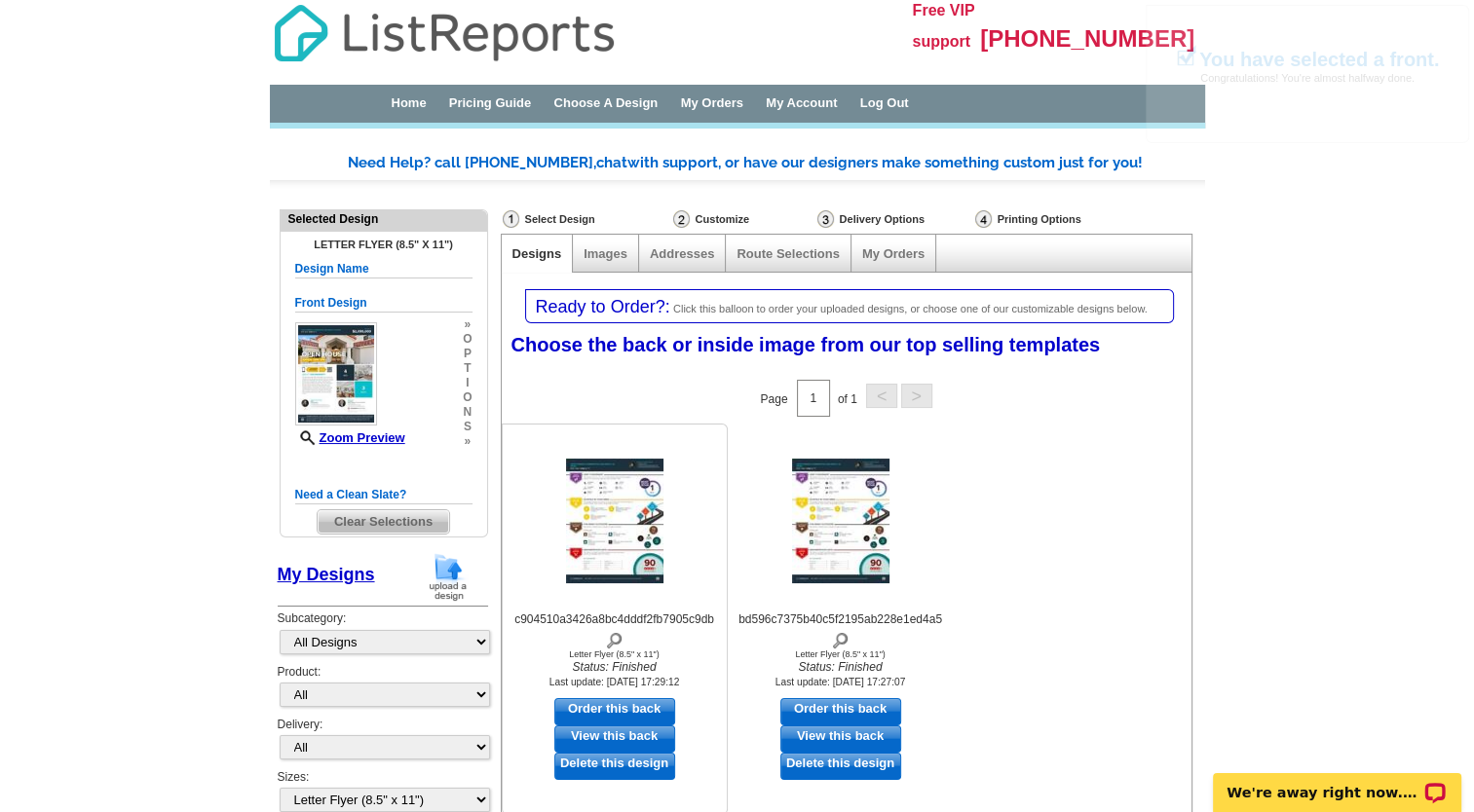
click at [636, 700] on link "Order this back" at bounding box center [615, 712] width 121 height 28
select select "front"
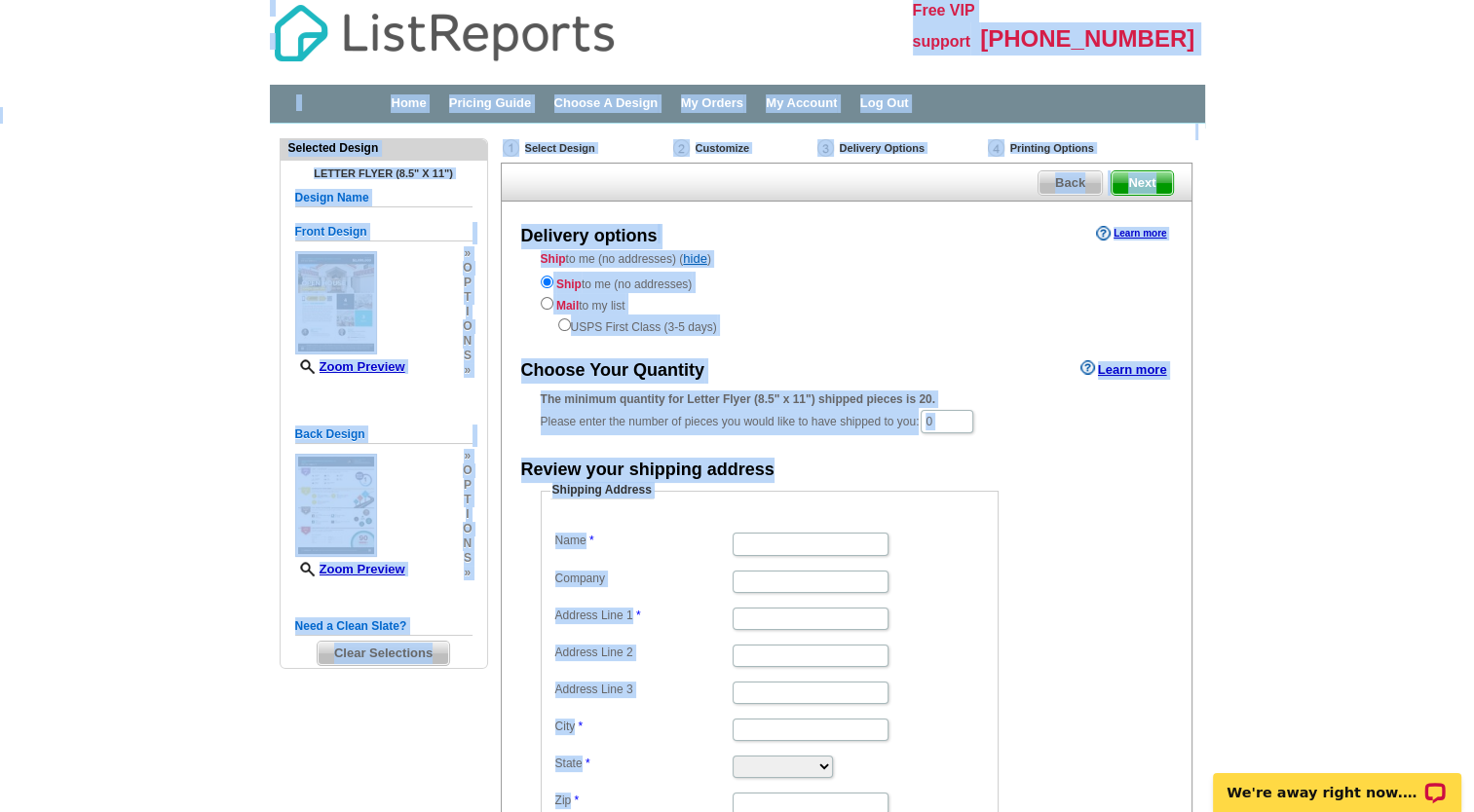
drag, startPoint x: 226, startPoint y: 34, endPoint x: 1488, endPoint y: 712, distance: 1432.6
click at [1473, 716] on html "Free VIP support [PHONE_NUMBER] Home Pricing Guide Choose A Design My Orders My…" at bounding box center [737, 518] width 1474 height 1037
drag, startPoint x: 1488, startPoint y: 712, endPoint x: 1344, endPoint y: 368, distance: 372.9
click at [1344, 368] on main "Need Help? call [PHONE_NUMBER], chat with support, or have our designers make s…" at bounding box center [737, 572] width 1474 height 897
click at [1369, 467] on main "Need Help? call [PHONE_NUMBER], chat with support, or have our designers make s…" at bounding box center [737, 572] width 1474 height 897
